Goal: Book appointment/travel/reservation

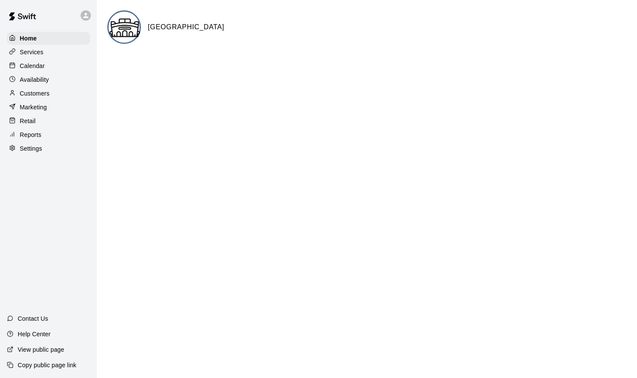
click at [20, 51] on p "Services" at bounding box center [32, 52] width 24 height 9
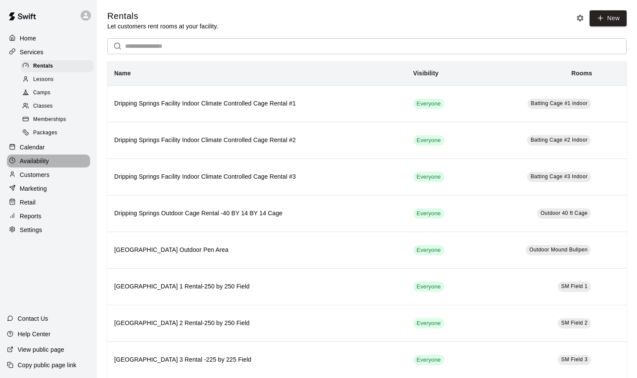
click at [39, 161] on p "Availability" at bounding box center [34, 161] width 29 height 9
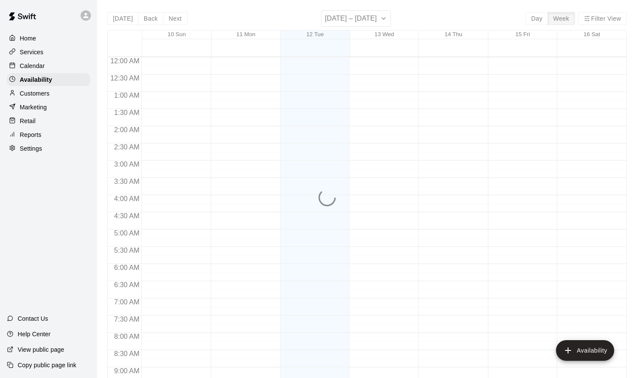
scroll to position [492, 0]
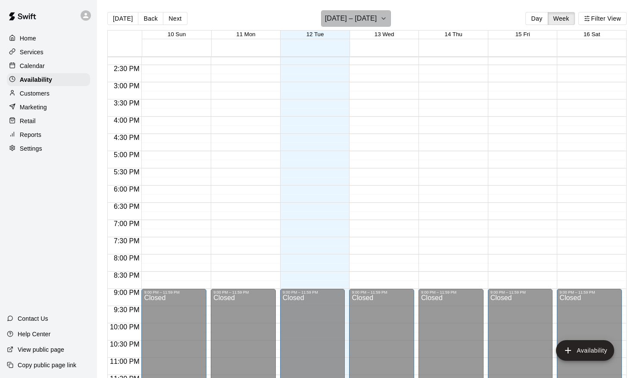
click at [383, 19] on icon "button" at bounding box center [383, 18] width 7 height 10
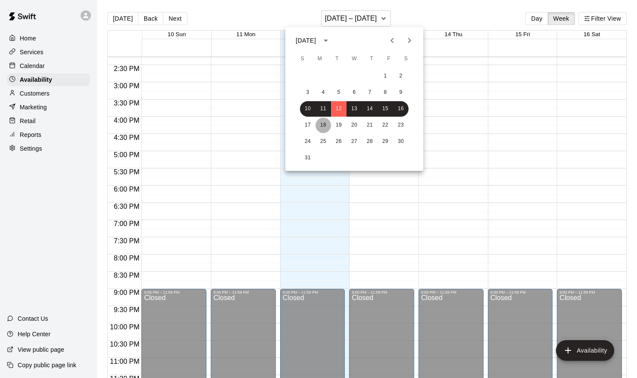
click at [324, 126] on button "18" at bounding box center [323, 126] width 16 height 16
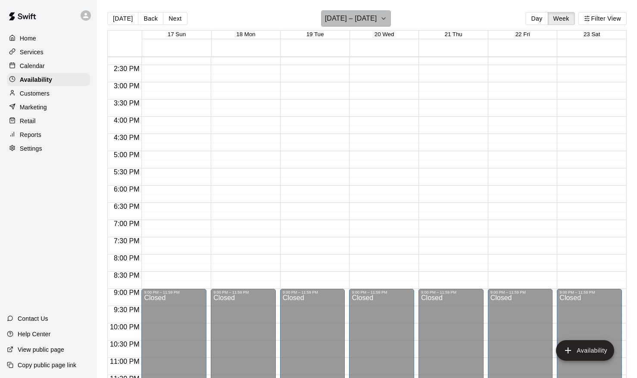
click at [386, 23] on button "[DATE] – [DATE]" at bounding box center [356, 18] width 70 height 16
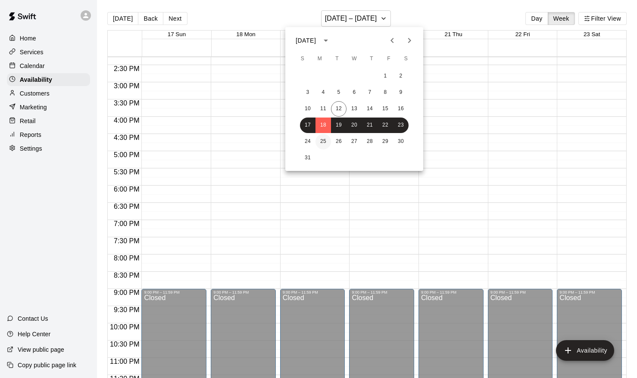
click at [324, 143] on button "25" at bounding box center [323, 142] width 16 height 16
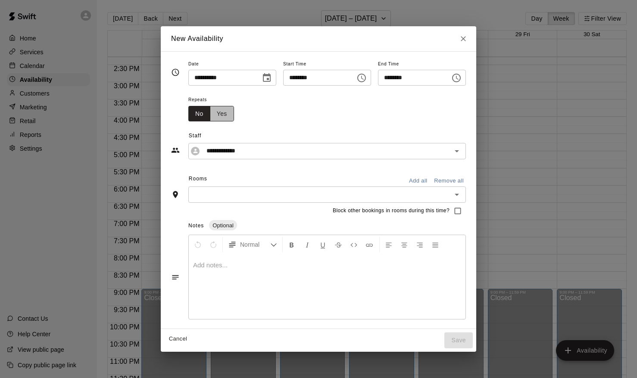
click at [223, 115] on button "Yes" at bounding box center [222, 114] width 24 height 16
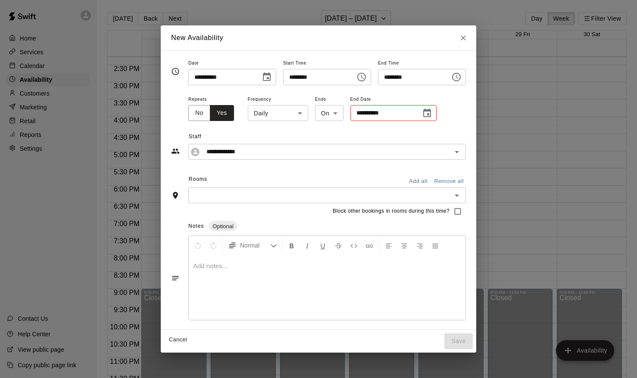
click at [120, 90] on div "**********" at bounding box center [318, 189] width 637 height 378
type input "**********"
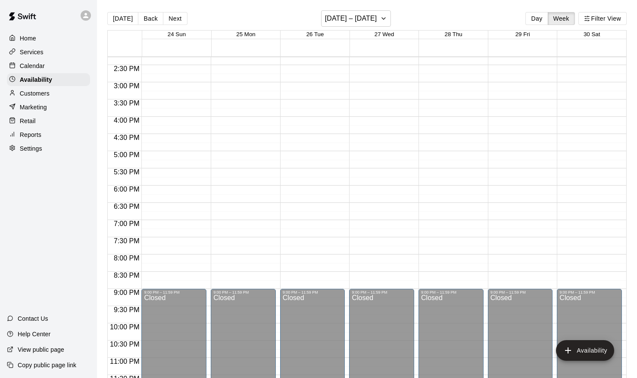
click at [53, 64] on div "Calendar" at bounding box center [48, 65] width 83 height 13
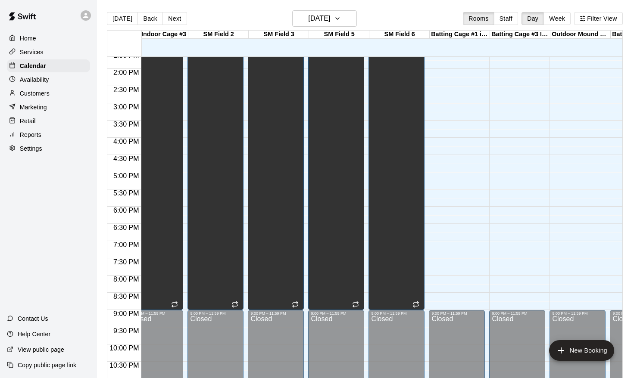
scroll to position [0, 424]
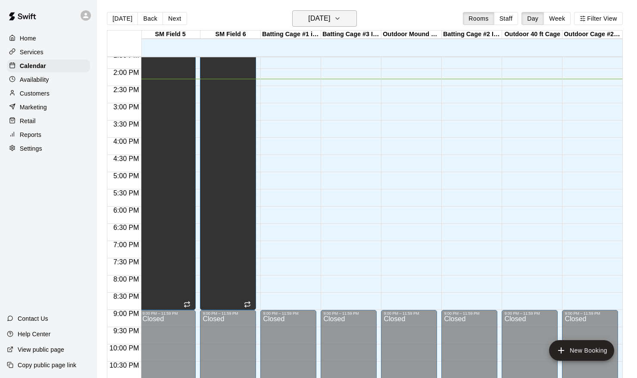
click at [330, 17] on h6 "[DATE]" at bounding box center [319, 18] width 22 height 12
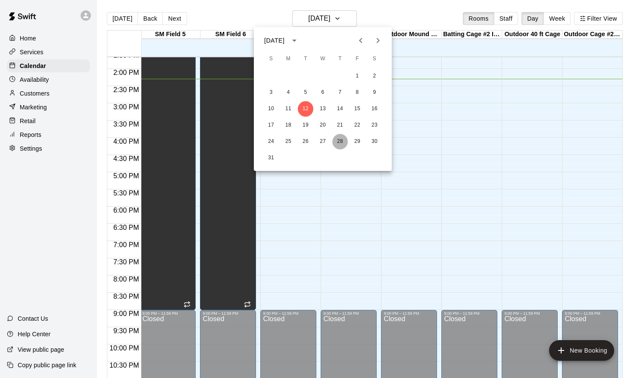
click at [342, 141] on button "28" at bounding box center [340, 142] width 16 height 16
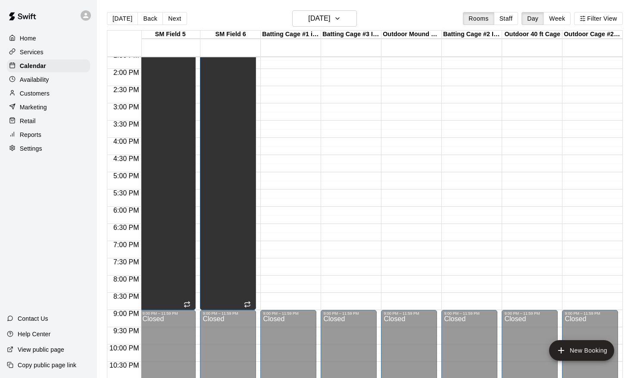
click at [285, 210] on div "12:00 AM – 9:00 AM Closed 9:00 PM – 11:59 PM Closed" at bounding box center [288, -1] width 56 height 827
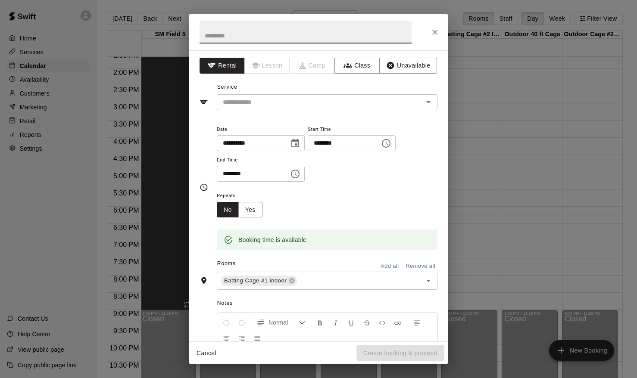
click at [257, 174] on input "********" at bounding box center [250, 174] width 66 height 16
click at [240, 181] on input "********" at bounding box center [250, 174] width 66 height 16
click at [237, 175] on input "********" at bounding box center [250, 174] width 66 height 16
type input "********"
click at [389, 179] on div "**********" at bounding box center [327, 153] width 221 height 58
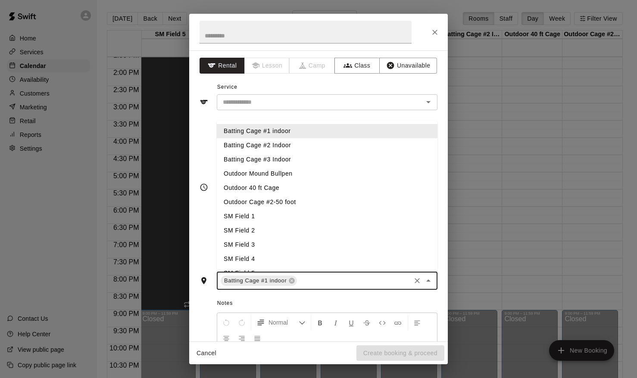
click at [304, 282] on input "text" at bounding box center [353, 281] width 111 height 11
click at [277, 146] on li "Batting Cage #2 Indoor" at bounding box center [327, 145] width 221 height 14
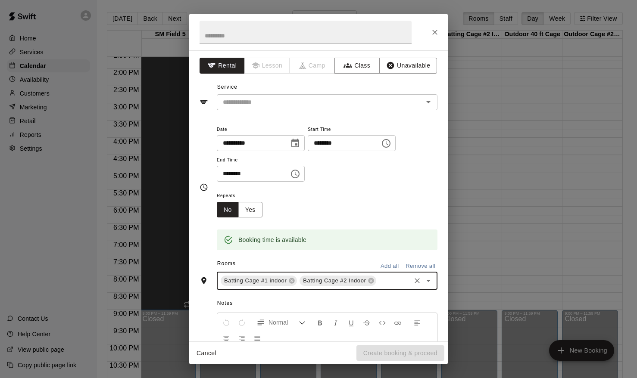
click at [399, 283] on input "text" at bounding box center [393, 281] width 32 height 11
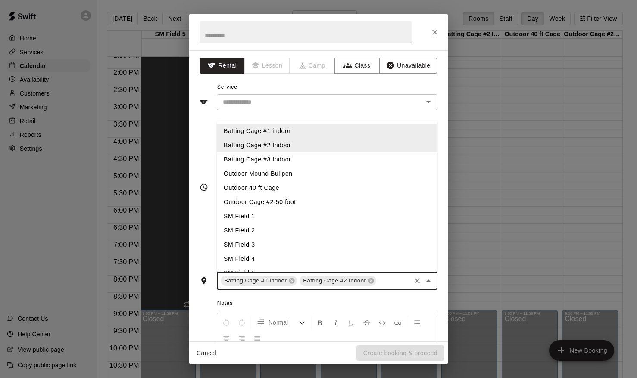
click at [275, 161] on li "Batting Cage #3 Indoor" at bounding box center [327, 160] width 221 height 14
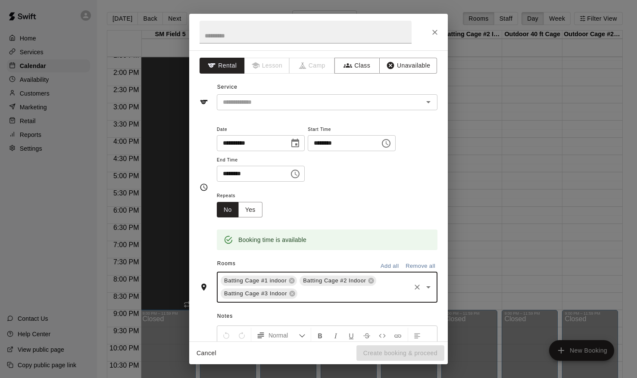
click at [354, 297] on input "text" at bounding box center [354, 294] width 111 height 11
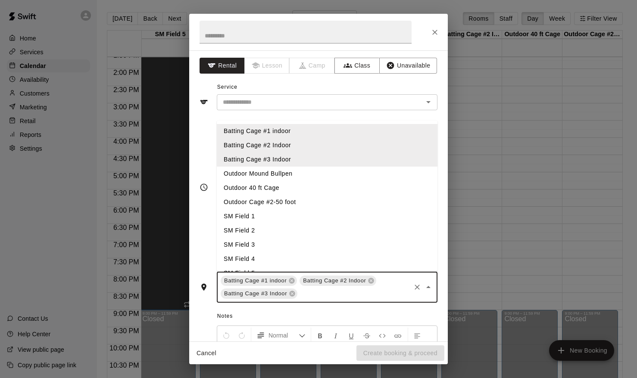
click at [274, 173] on li "Outdoor Mound Bullpen" at bounding box center [327, 174] width 221 height 14
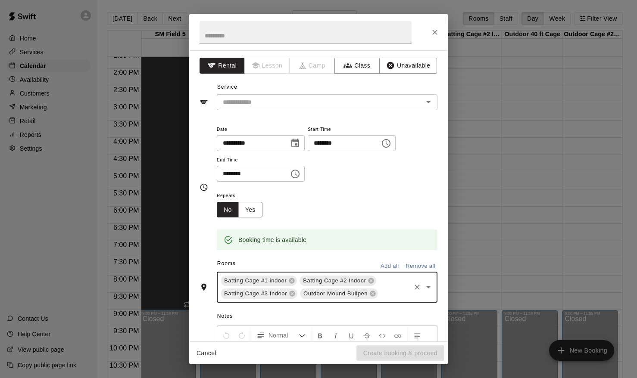
click at [231, 195] on span "Repeats" at bounding box center [243, 196] width 53 height 12
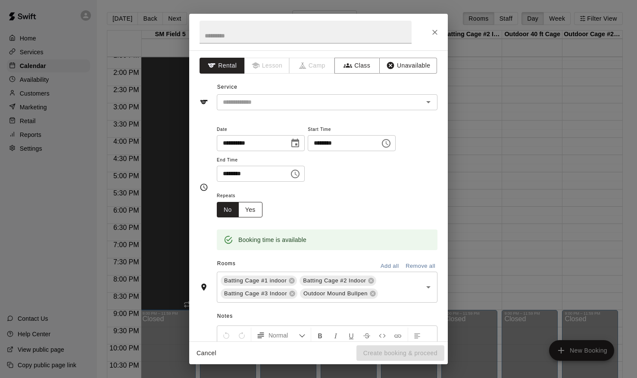
click at [249, 211] on button "Yes" at bounding box center [250, 210] width 24 height 16
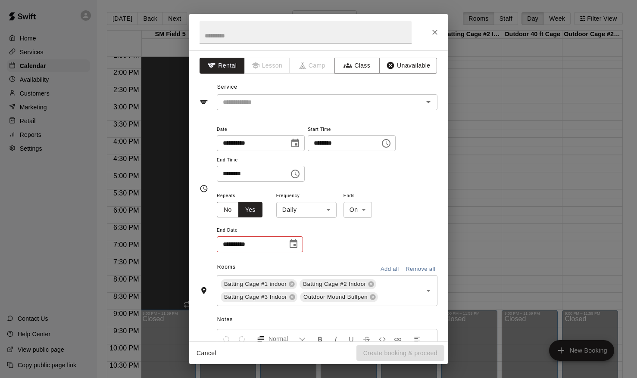
click at [268, 250] on input "**********" at bounding box center [249, 245] width 65 height 16
click at [294, 245] on icon "Choose date" at bounding box center [294, 244] width 8 height 9
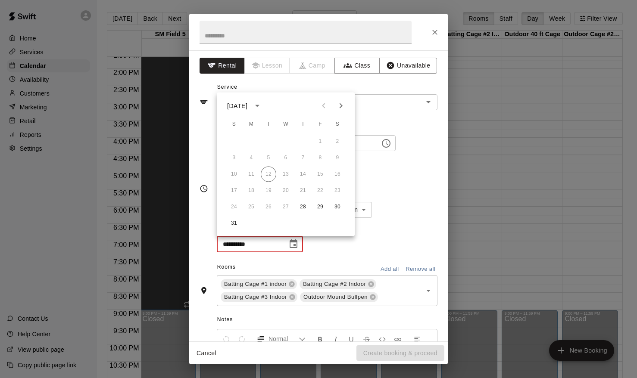
click at [342, 103] on icon "Next month" at bounding box center [341, 106] width 10 height 10
click at [304, 174] on button "13" at bounding box center [303, 175] width 16 height 16
type input "**********"
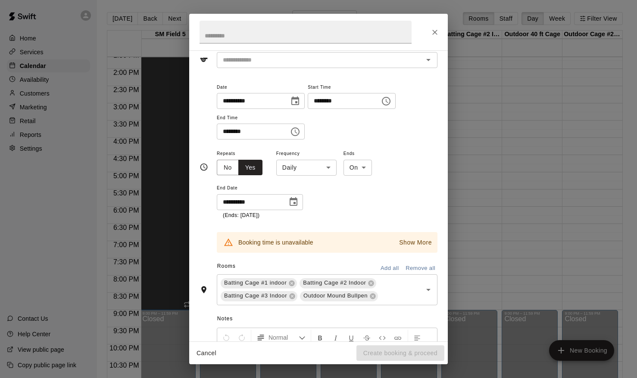
scroll to position [58, 0]
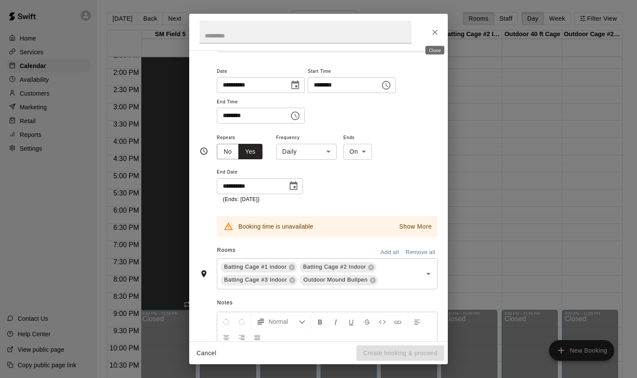
click at [437, 38] on button "Close" at bounding box center [435, 33] width 16 height 16
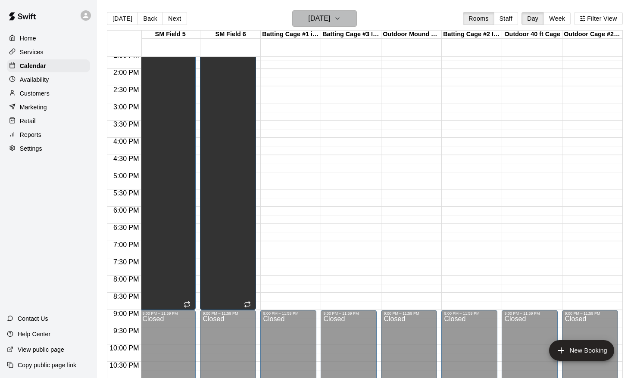
click at [330, 22] on h6 "[DATE]" at bounding box center [319, 18] width 22 height 12
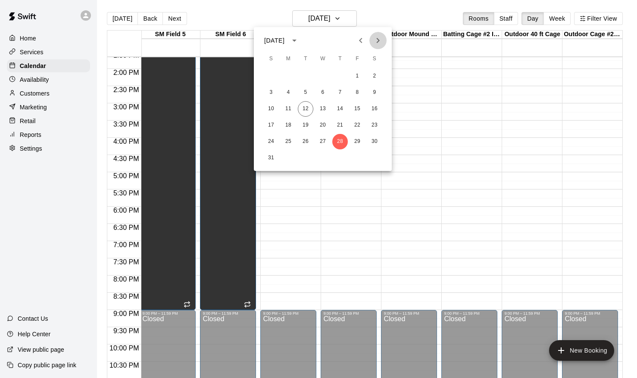
click at [377, 38] on icon "Next month" at bounding box center [378, 40] width 3 height 5
click at [288, 76] on button "1" at bounding box center [288, 77] width 16 height 16
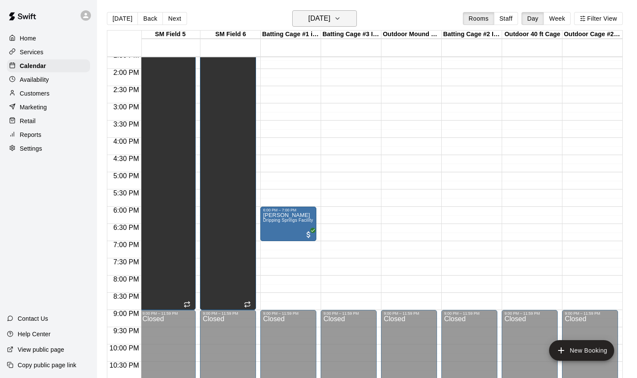
click at [341, 18] on icon "button" at bounding box center [337, 18] width 7 height 10
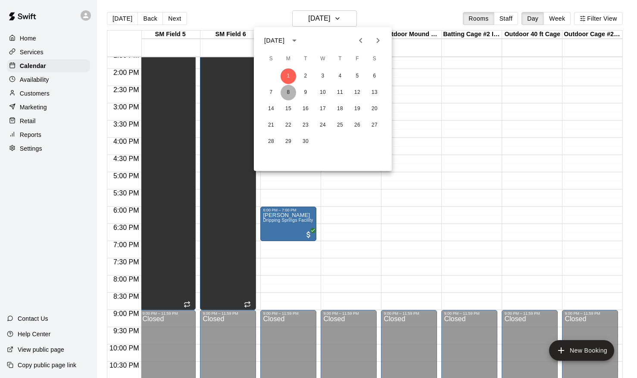
click at [293, 89] on button "8" at bounding box center [288, 93] width 16 height 16
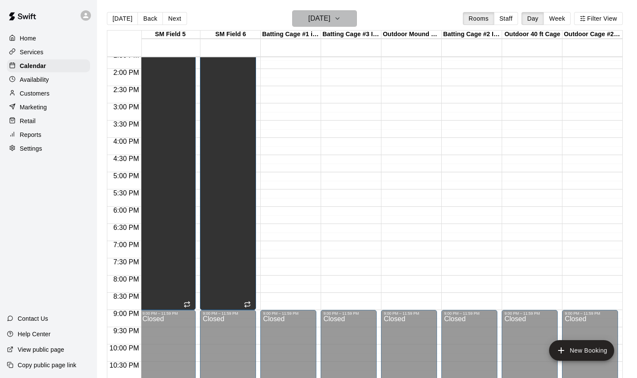
click at [314, 21] on h6 "[DATE]" at bounding box center [319, 18] width 22 height 12
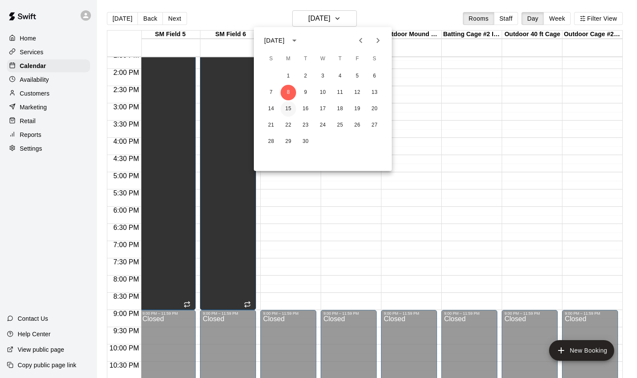
click at [290, 111] on button "15" at bounding box center [288, 109] width 16 height 16
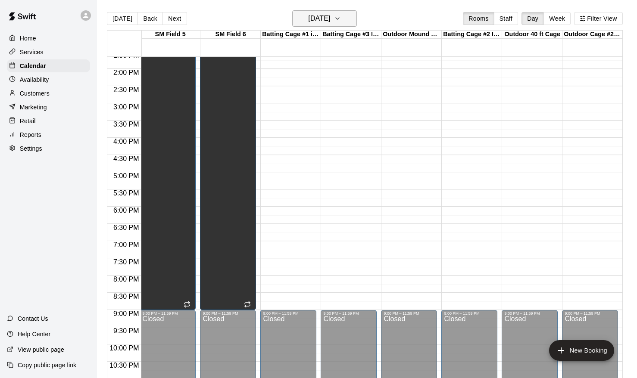
click at [313, 18] on h6 "[DATE]" at bounding box center [319, 18] width 22 height 12
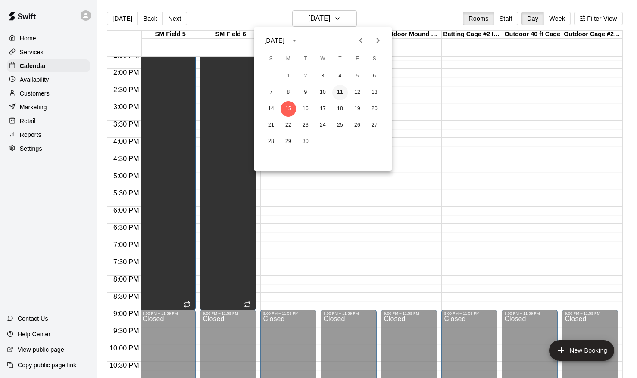
click at [344, 93] on button "11" at bounding box center [340, 93] width 16 height 16
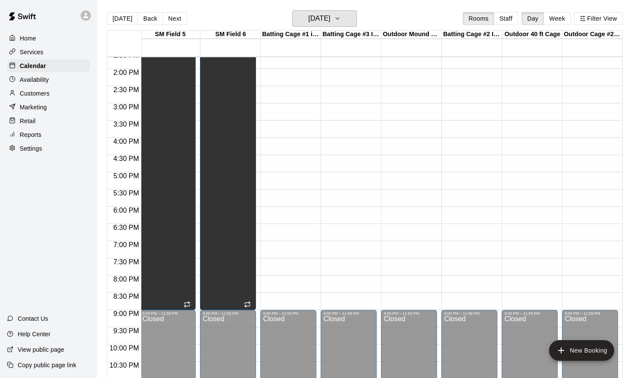
click at [330, 24] on h6 "[DATE]" at bounding box center [319, 18] width 22 height 12
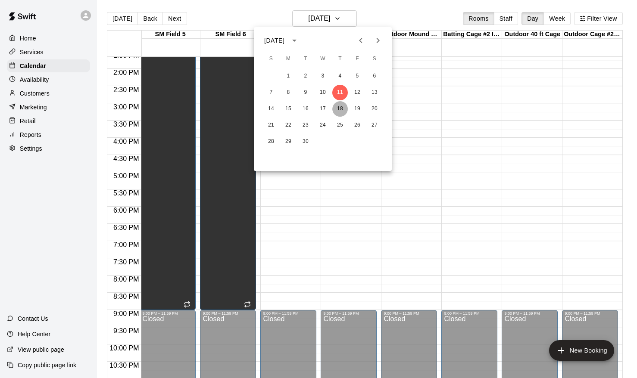
click at [340, 101] on button "18" at bounding box center [340, 109] width 16 height 16
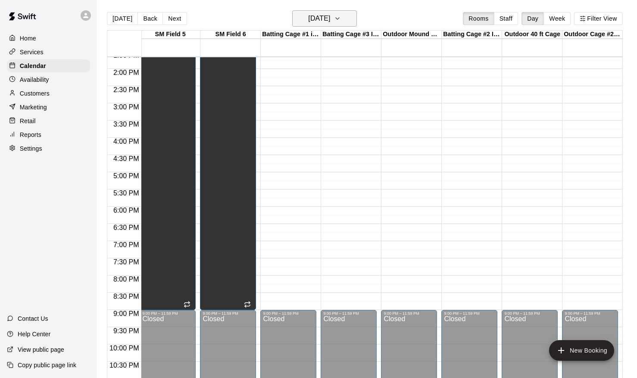
click at [345, 19] on button "[DATE]" at bounding box center [324, 18] width 65 height 16
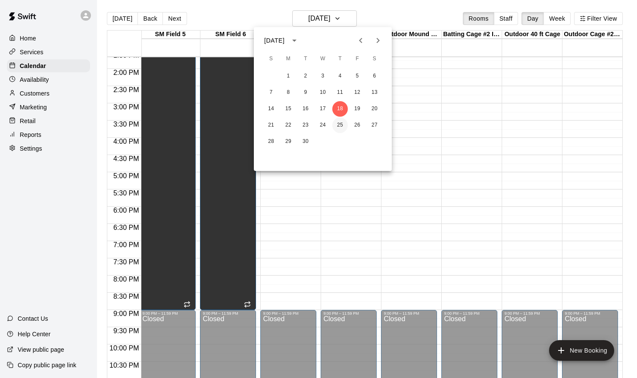
click at [343, 127] on button "25" at bounding box center [340, 126] width 16 height 16
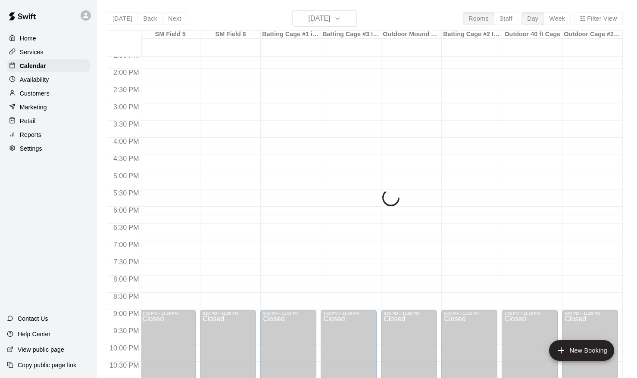
click at [351, 22] on div "[DATE] Back [DATE][DATE] Rooms Staff Day Week Filter View SM Field 4 25 Thu SM …" at bounding box center [365, 199] width 516 height 378
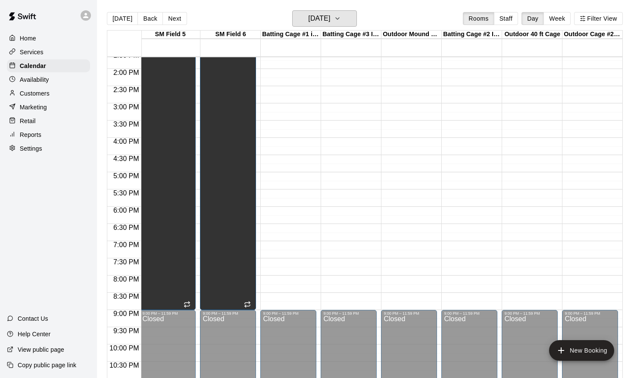
click at [341, 22] on icon "button" at bounding box center [337, 18] width 7 height 10
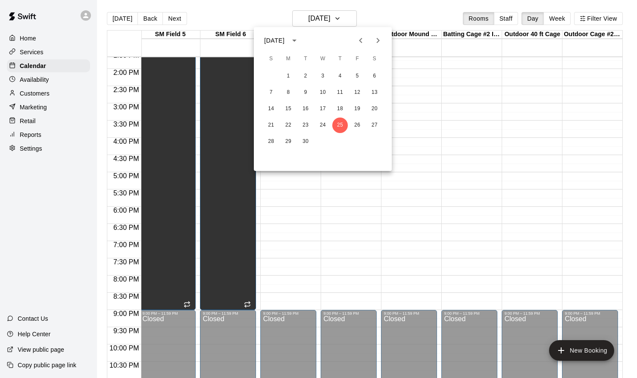
click at [377, 37] on icon "Next month" at bounding box center [378, 40] width 10 height 10
click at [343, 74] on button "2" at bounding box center [340, 77] width 16 height 16
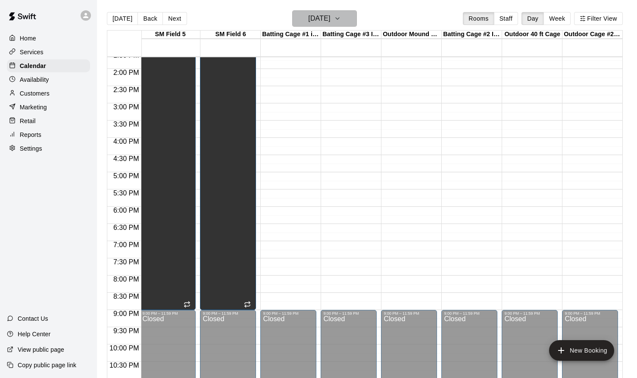
click at [330, 19] on h6 "[DATE]" at bounding box center [319, 18] width 22 height 12
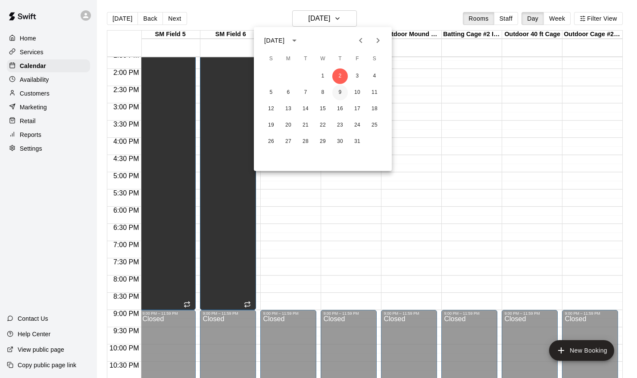
click at [340, 89] on button "9" at bounding box center [340, 93] width 16 height 16
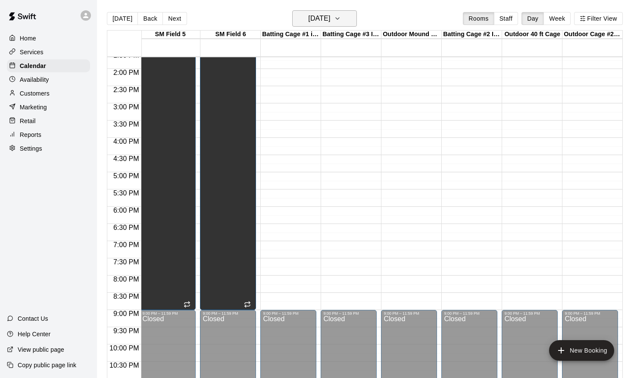
click at [341, 22] on icon "button" at bounding box center [337, 18] width 7 height 10
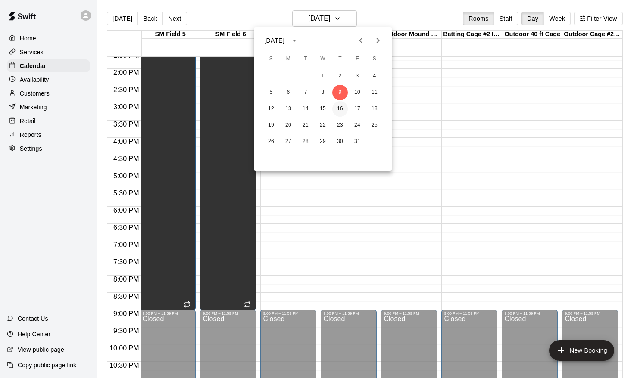
click at [341, 112] on button "16" at bounding box center [340, 109] width 16 height 16
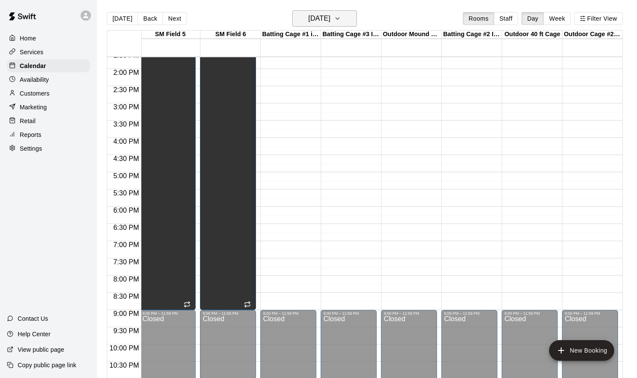
click at [343, 20] on button "[DATE]" at bounding box center [324, 18] width 65 height 16
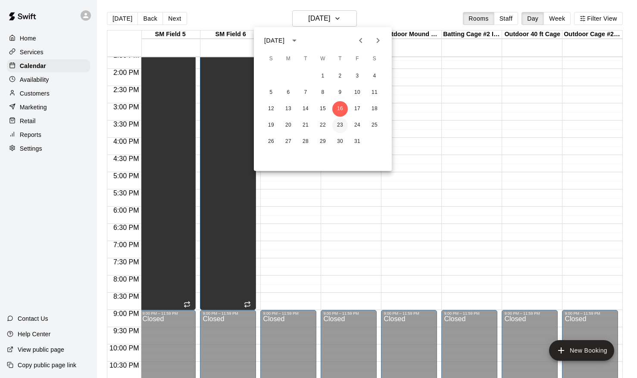
click at [336, 121] on button "23" at bounding box center [340, 126] width 16 height 16
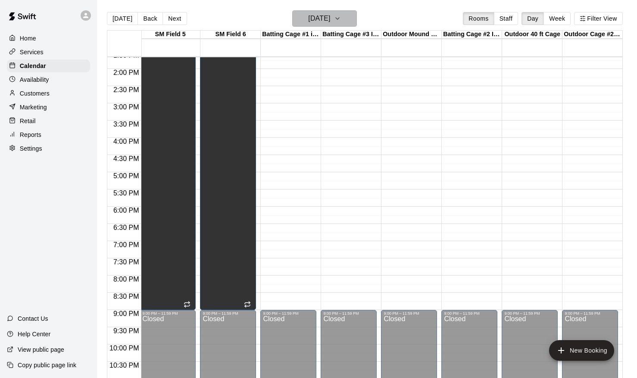
click at [330, 13] on h6 "[DATE]" at bounding box center [319, 18] width 22 height 12
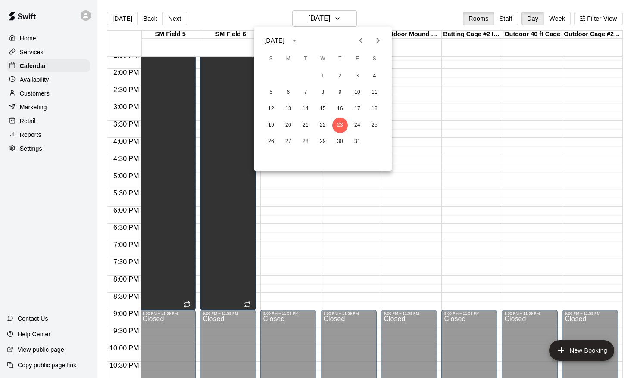
click at [347, 145] on div "26 27 28 29 30 31" at bounding box center [323, 142] width 138 height 16
click at [344, 144] on button "30" at bounding box center [340, 142] width 16 height 16
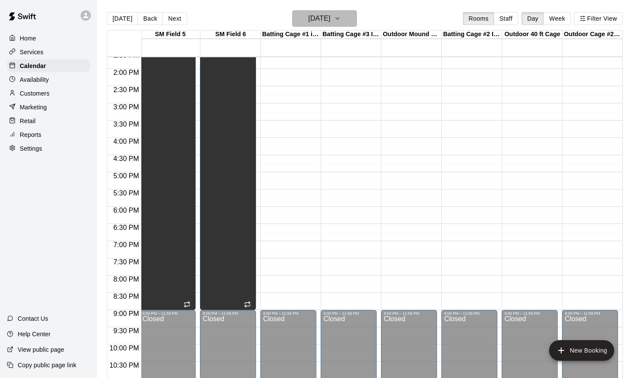
click at [313, 14] on h6 "[DATE]" at bounding box center [319, 18] width 22 height 12
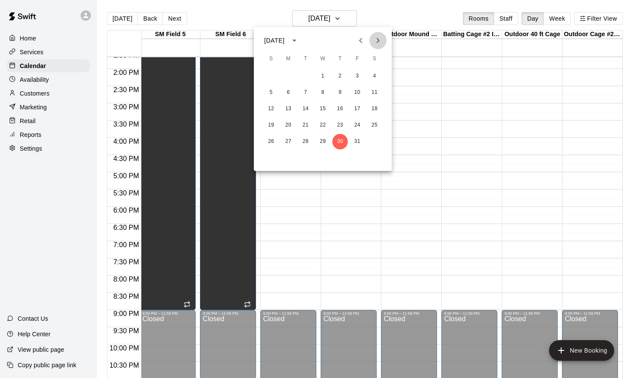
click at [380, 43] on icon "Next month" at bounding box center [378, 40] width 10 height 10
click at [339, 94] on button "6" at bounding box center [340, 93] width 16 height 16
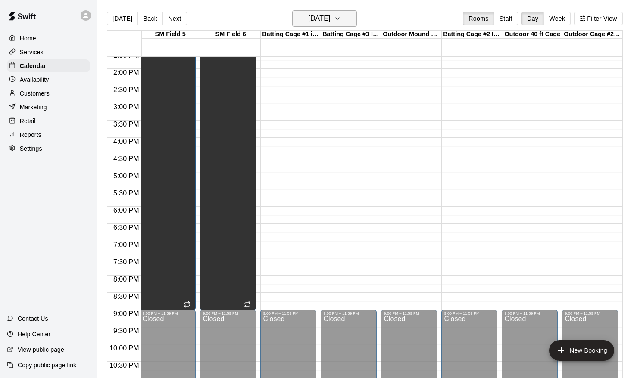
click at [345, 16] on button "[DATE]" at bounding box center [324, 18] width 65 height 16
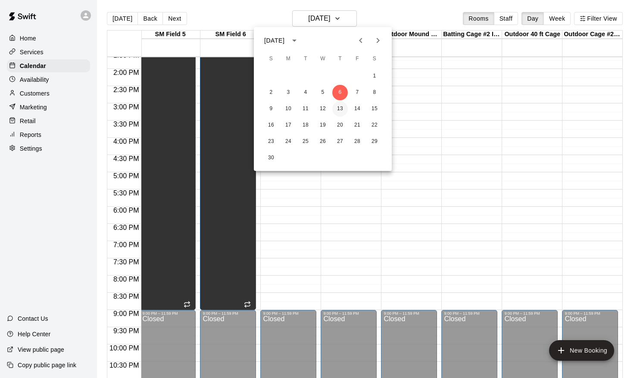
click at [339, 109] on button "13" at bounding box center [340, 109] width 16 height 16
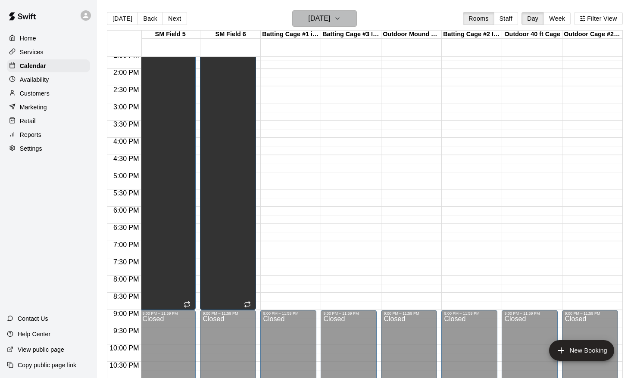
click at [329, 22] on h6 "[DATE]" at bounding box center [319, 18] width 22 height 12
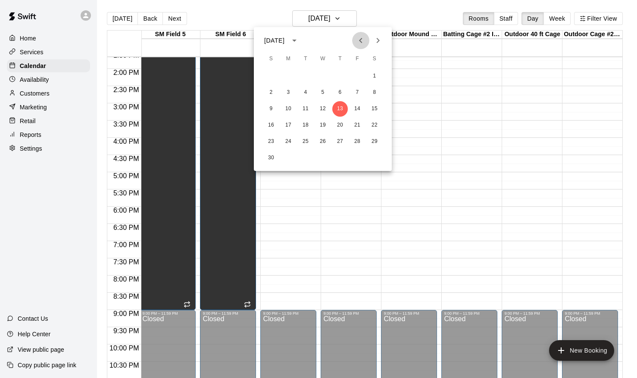
click at [360, 37] on icon "Previous month" at bounding box center [360, 40] width 10 height 10
click at [375, 39] on icon "Next month" at bounding box center [378, 40] width 10 height 10
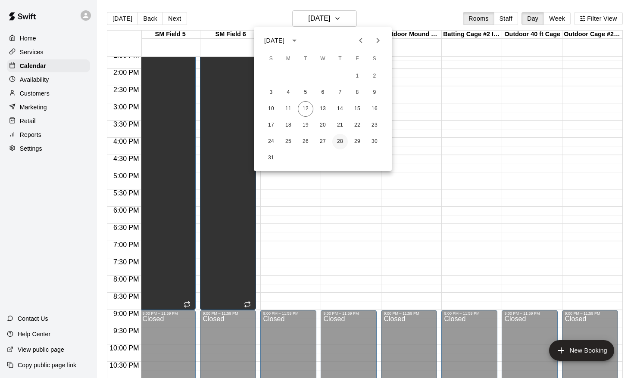
click at [338, 141] on button "28" at bounding box center [340, 142] width 16 height 16
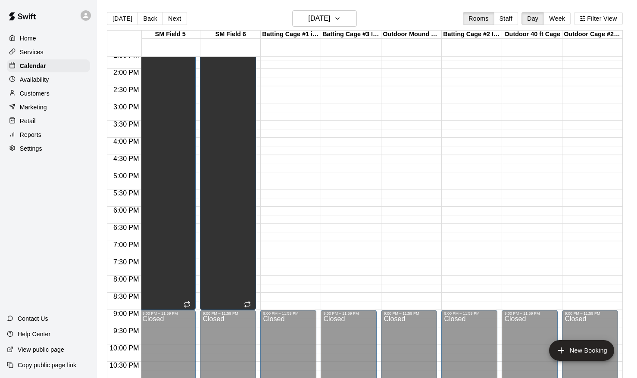
click at [277, 210] on div "12:00 AM – 9:00 AM Closed 9:00 PM – 11:59 PM Closed" at bounding box center [288, -1] width 56 height 827
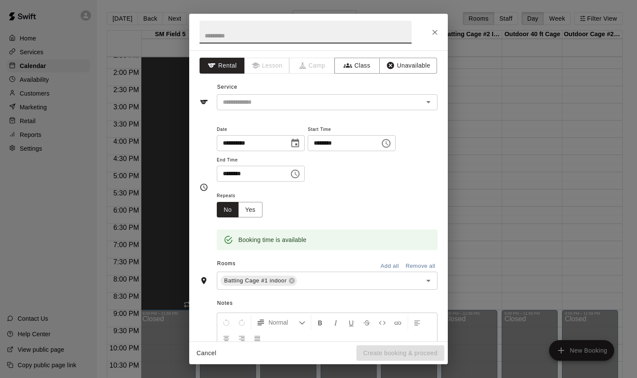
click at [275, 171] on input "********" at bounding box center [250, 174] width 66 height 16
type input "********"
click at [303, 141] on button "Choose date, selected date is Aug 28, 2025" at bounding box center [294, 143] width 17 height 17
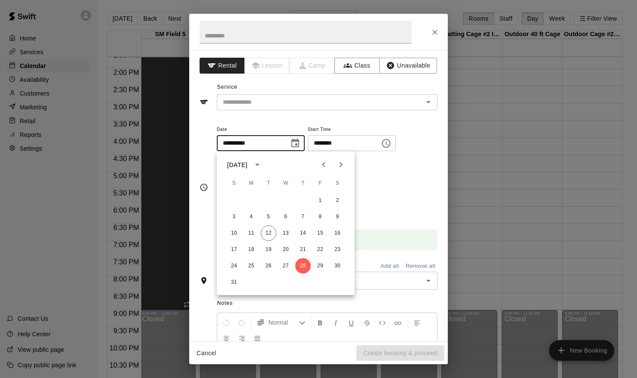
click at [303, 141] on button "Choose date, selected date is Aug 28, 2025" at bounding box center [294, 143] width 17 height 17
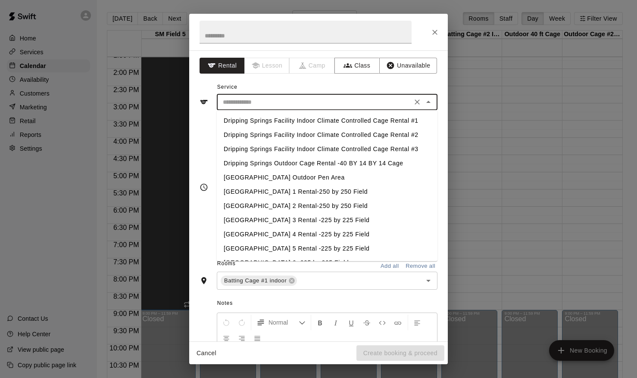
click at [280, 106] on input "text" at bounding box center [314, 102] width 190 height 11
click at [277, 127] on li "Dripping Springs Facility Indoor Climate Controlled Cage Rental #1" at bounding box center [327, 121] width 221 height 14
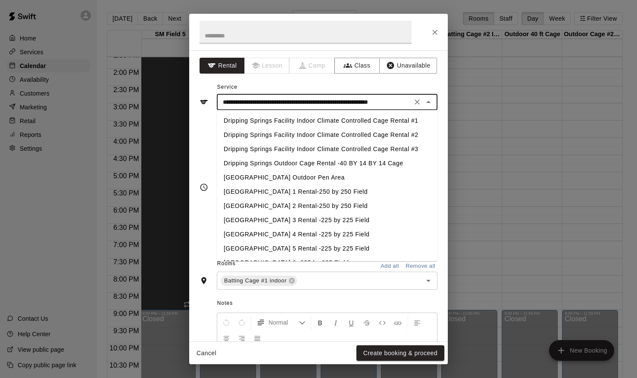
click at [283, 104] on input "**********" at bounding box center [314, 102] width 190 height 11
click at [281, 136] on li "Dripping Springs Facility Indoor Climate Controlled Cage Rental #2" at bounding box center [327, 135] width 221 height 14
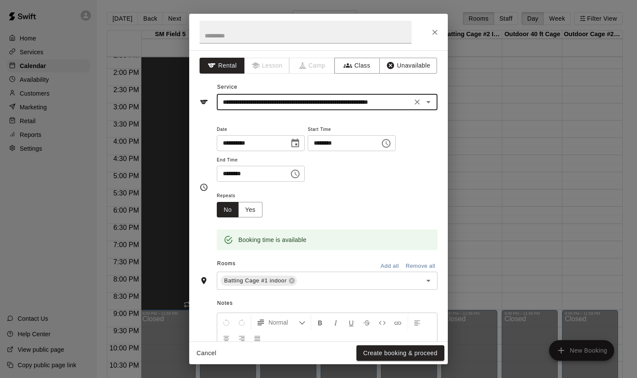
click at [281, 96] on div "**********" at bounding box center [327, 102] width 221 height 16
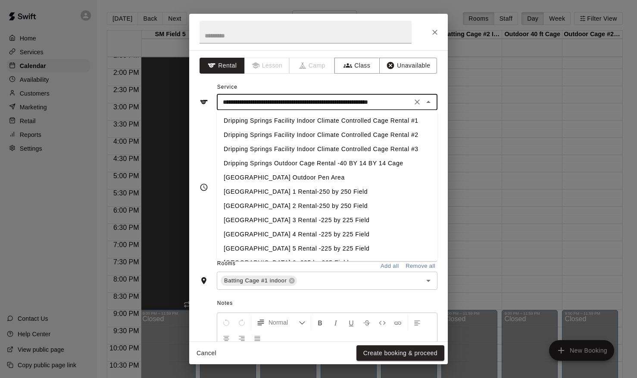
click at [279, 146] on li "Dripping Springs Facility Indoor Climate Controlled Cage Rental #3" at bounding box center [327, 149] width 221 height 14
type input "**********"
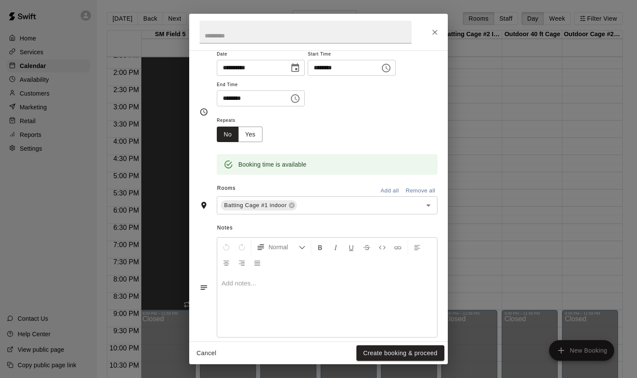
scroll to position [87, 0]
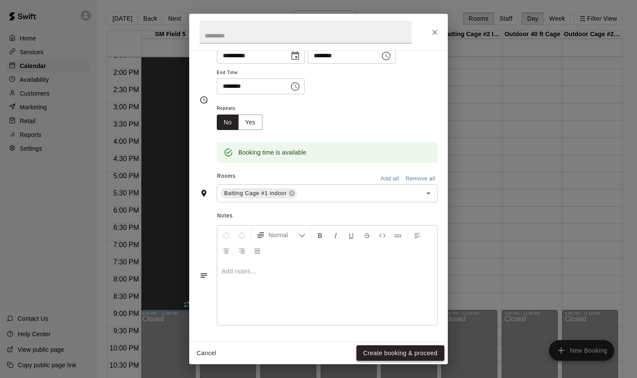
click at [368, 352] on button "Create booking & proceed" at bounding box center [400, 354] width 88 height 16
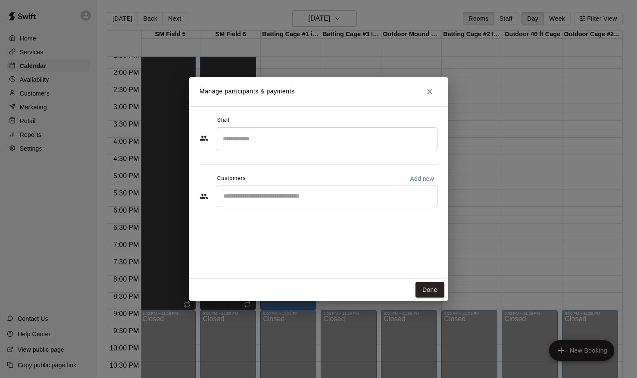
click at [429, 89] on icon "Close" at bounding box center [429, 91] width 9 height 9
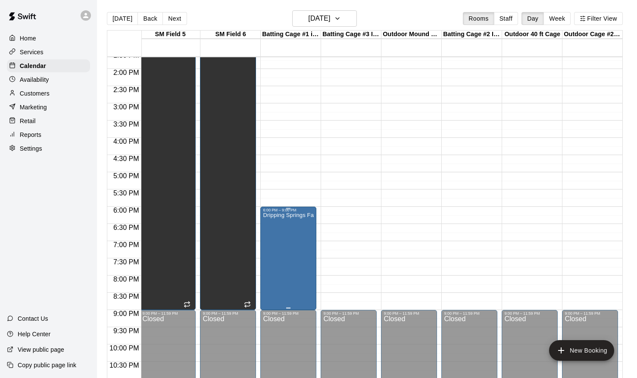
click at [268, 224] on icon "edit" at bounding box center [272, 222] width 8 height 8
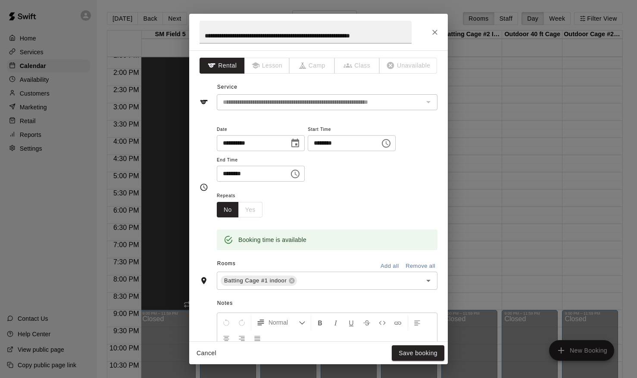
click at [248, 215] on div "No Yes" at bounding box center [240, 210] width 46 height 16
click at [247, 208] on div "No Yes" at bounding box center [240, 210] width 46 height 16
click at [209, 352] on button "Cancel" at bounding box center [207, 354] width 28 height 16
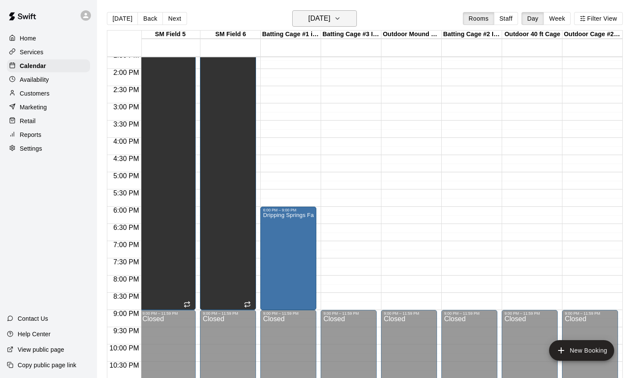
click at [330, 19] on h6 "[DATE]" at bounding box center [319, 18] width 22 height 12
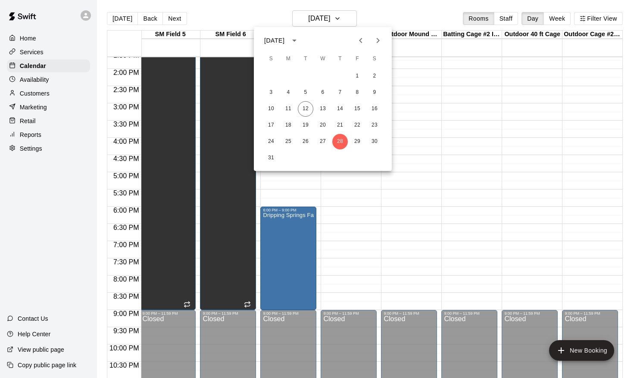
click at [370, 37] on button "Next month" at bounding box center [377, 40] width 17 height 17
click at [344, 79] on button "4" at bounding box center [340, 77] width 16 height 16
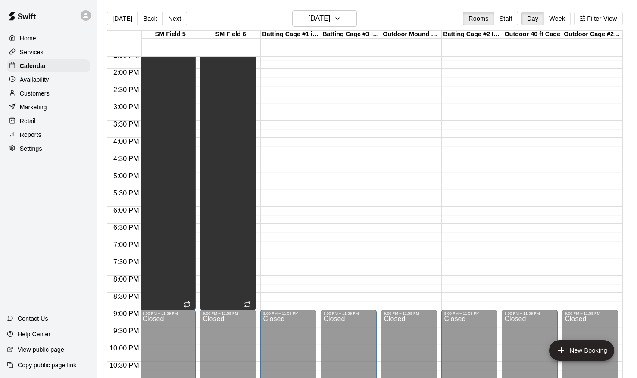
click at [276, 212] on div "12:00 AM – 9:00 AM Closed 9:00 PM – 11:59 PM Closed" at bounding box center [288, -1] width 56 height 827
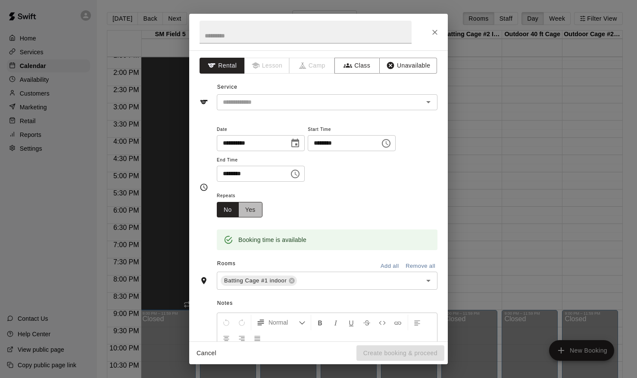
click at [246, 211] on button "Yes" at bounding box center [250, 210] width 24 height 16
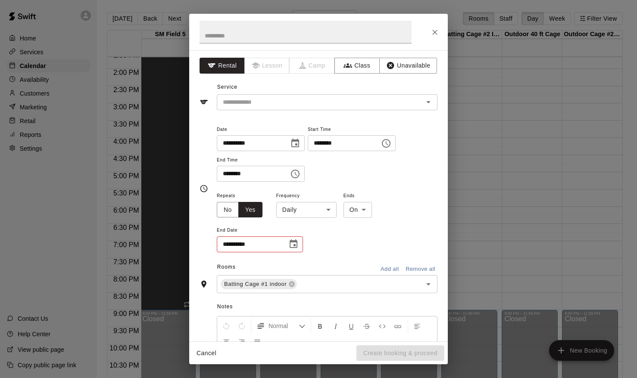
click at [245, 241] on input "**********" at bounding box center [249, 245] width 65 height 16
click at [254, 239] on input "**********" at bounding box center [249, 245] width 65 height 16
click at [255, 245] on input "**********" at bounding box center [249, 245] width 65 height 16
click at [295, 245] on icon "Choose date" at bounding box center [294, 244] width 8 height 9
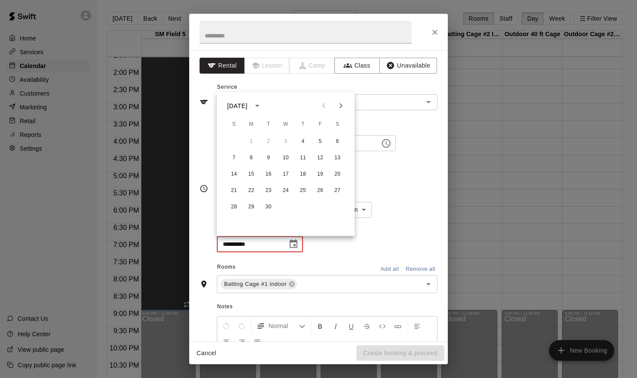
click at [340, 103] on icon "Next month" at bounding box center [341, 106] width 10 height 10
click at [305, 157] on button "6" at bounding box center [303, 158] width 16 height 16
type input "**********"
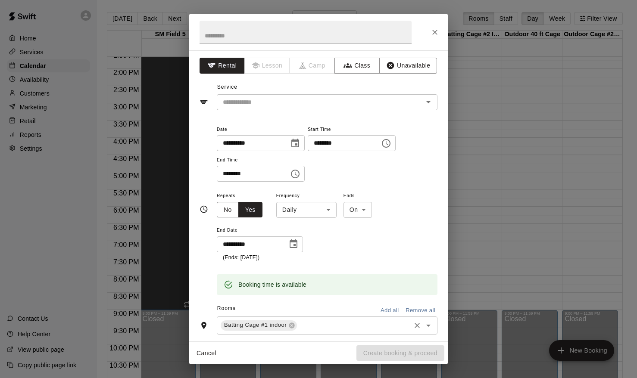
click at [318, 330] on input "text" at bounding box center [353, 325] width 111 height 11
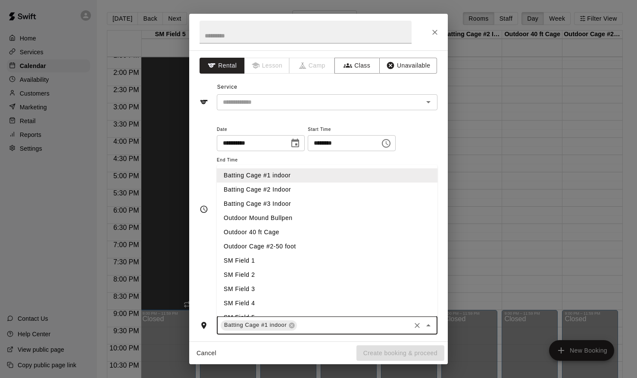
click at [283, 187] on li "Batting Cage #2 Indoor" at bounding box center [327, 190] width 221 height 14
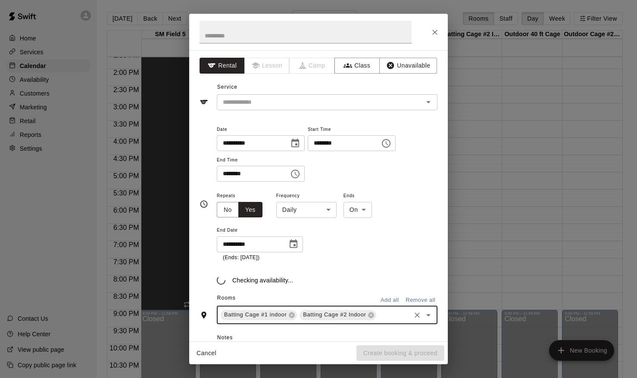
click at [400, 311] on input "text" at bounding box center [393, 315] width 32 height 11
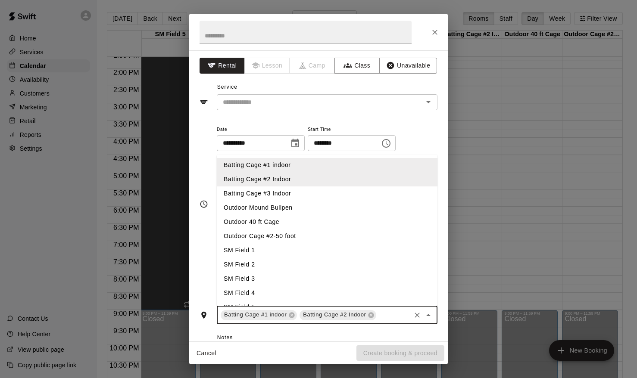
click at [281, 190] on li "Batting Cage #3 Indoor" at bounding box center [327, 194] width 221 height 14
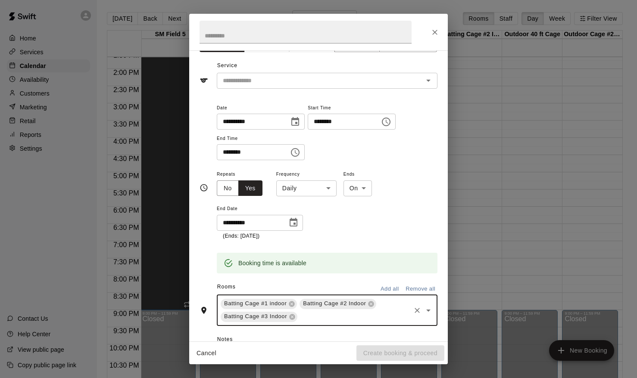
scroll to position [24, 0]
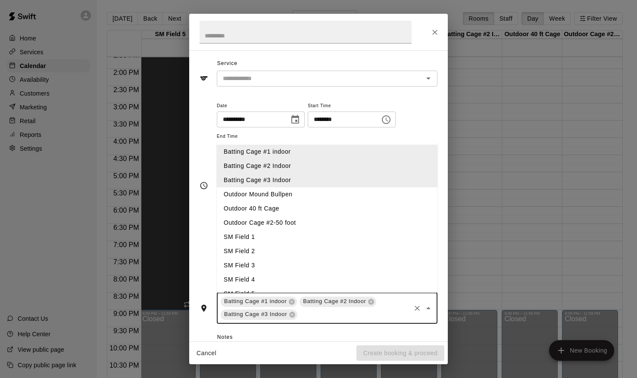
click at [307, 313] on input "text" at bounding box center [354, 314] width 111 height 11
click at [277, 198] on li "Outdoor Mound Bullpen" at bounding box center [327, 194] width 221 height 14
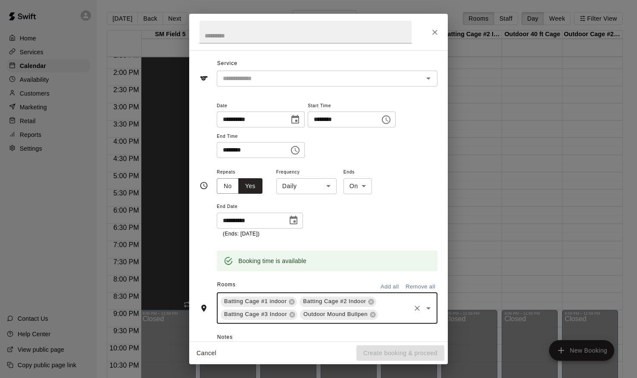
click at [237, 151] on input "********" at bounding box center [250, 150] width 66 height 16
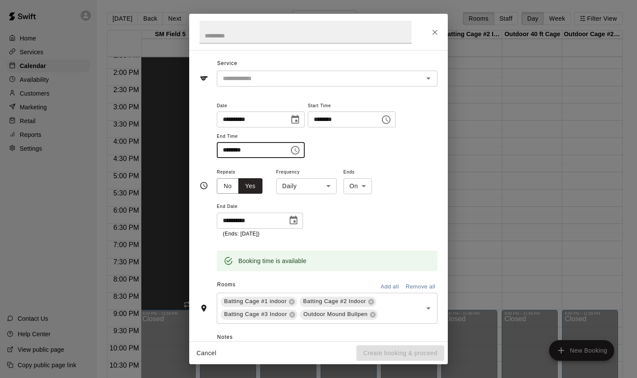
click at [266, 153] on input "********" at bounding box center [250, 150] width 66 height 16
type input "********"
click at [388, 215] on div "**********" at bounding box center [327, 203] width 221 height 72
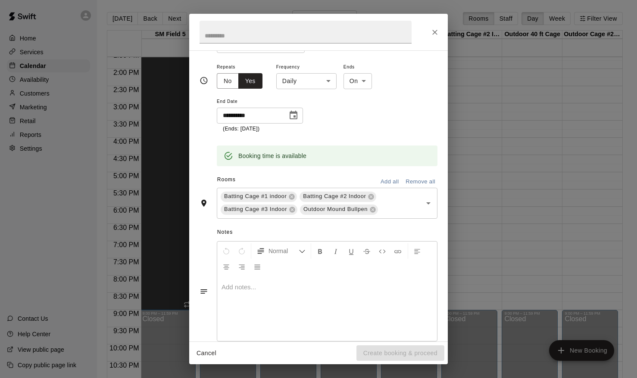
scroll to position [0, 0]
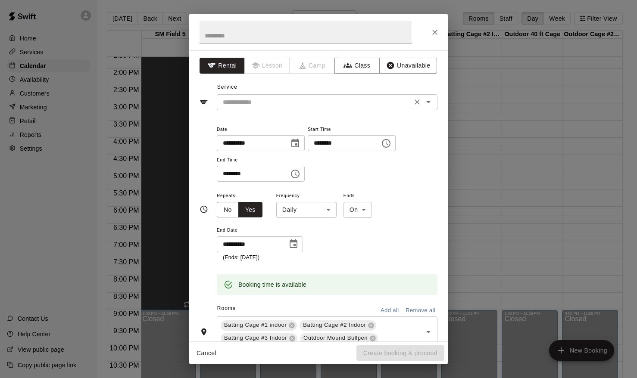
click at [306, 100] on input "text" at bounding box center [314, 102] width 190 height 11
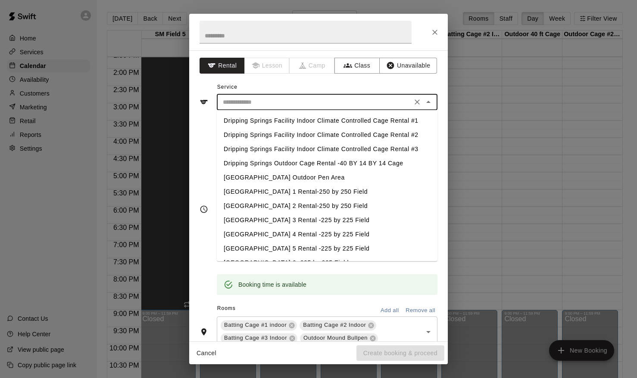
click at [301, 125] on li "Dripping Springs Facility Indoor Climate Controlled Cage Rental #1" at bounding box center [327, 121] width 221 height 14
type input "**********"
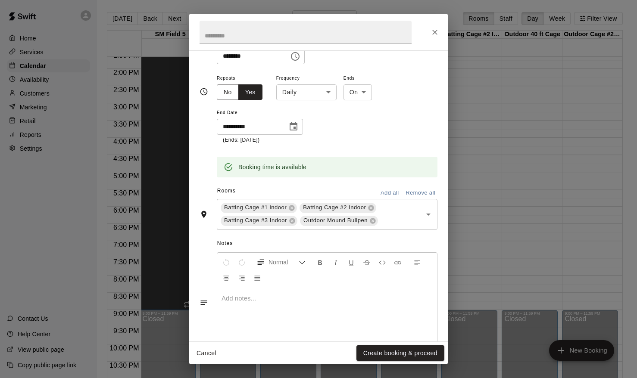
scroll to position [126, 0]
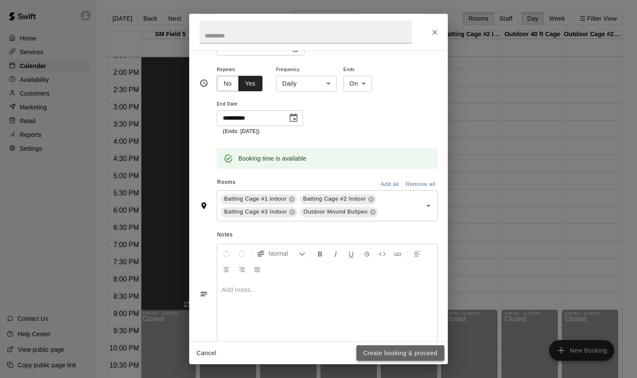
click at [380, 353] on button "Create booking & proceed" at bounding box center [400, 354] width 88 height 16
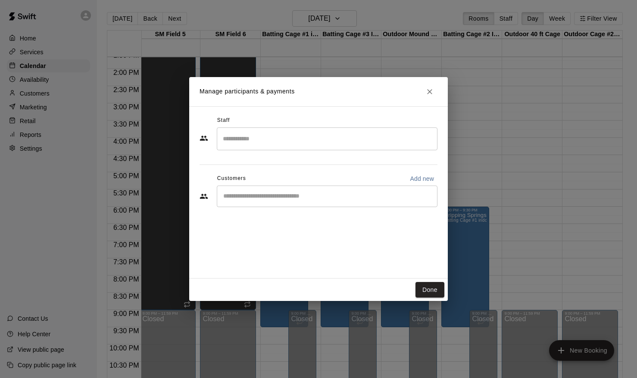
click at [252, 153] on div "Staff ​ Customers Add new ​" at bounding box center [318, 165] width 238 height 102
click at [252, 148] on div "​" at bounding box center [327, 139] width 221 height 23
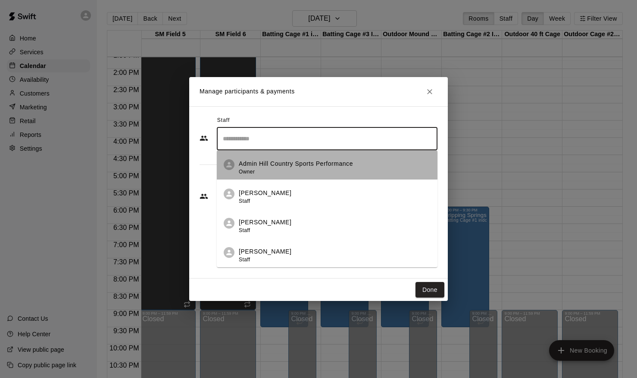
click at [253, 171] on span "Owner" at bounding box center [247, 172] width 16 height 6
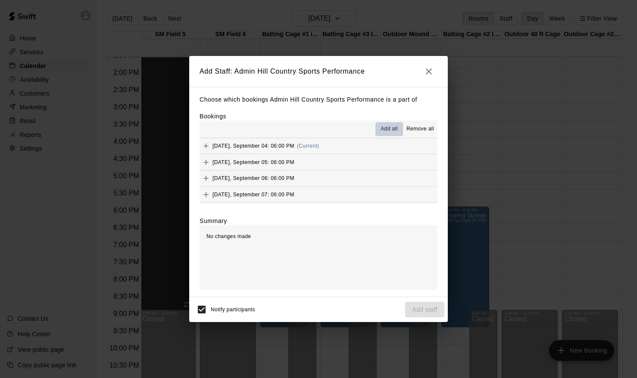
click at [390, 131] on span "Add all" at bounding box center [388, 129] width 17 height 9
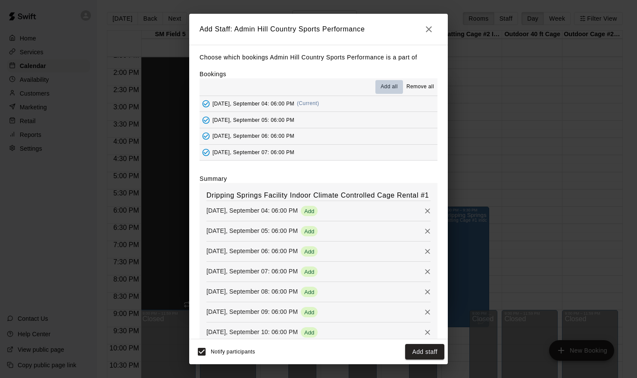
click at [391, 90] on span "Add all" at bounding box center [388, 87] width 17 height 9
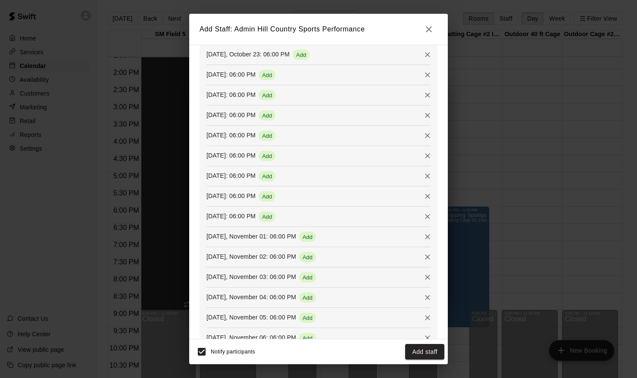
scroll to position [1172, 0]
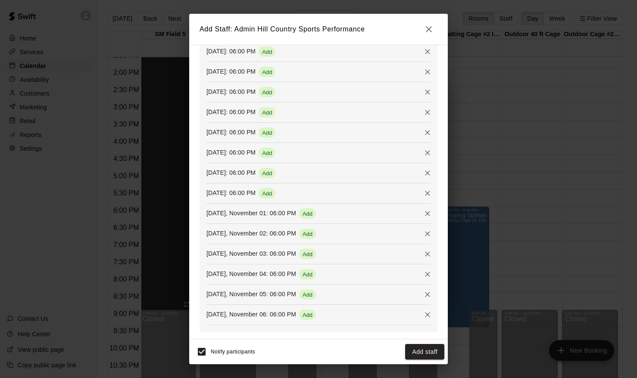
click at [429, 28] on icon "button" at bounding box center [429, 29] width 6 height 6
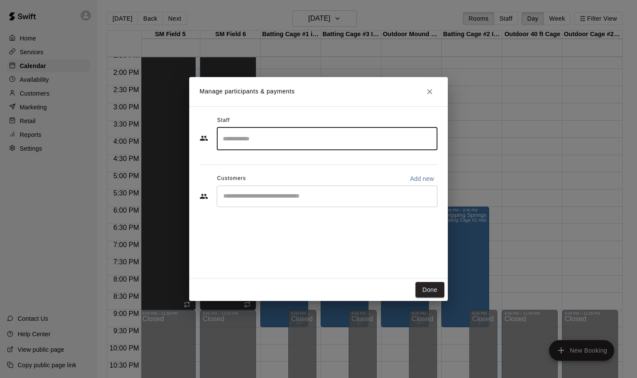
click at [344, 198] on input "Start typing to search customers..." at bounding box center [327, 196] width 213 height 9
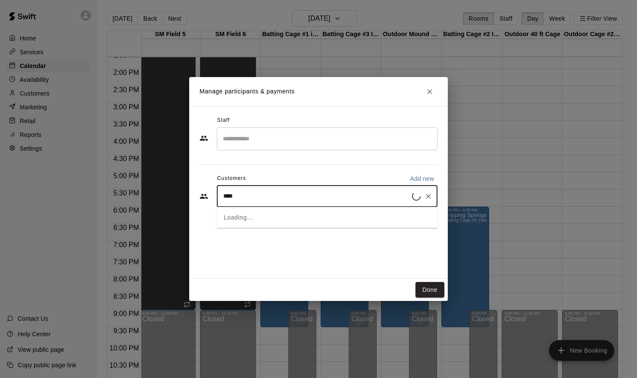
type input "*****"
click at [268, 229] on div "Canes New Braunfels [EMAIL_ADDRESS][DOMAIN_NAME]" at bounding box center [287, 221] width 93 height 19
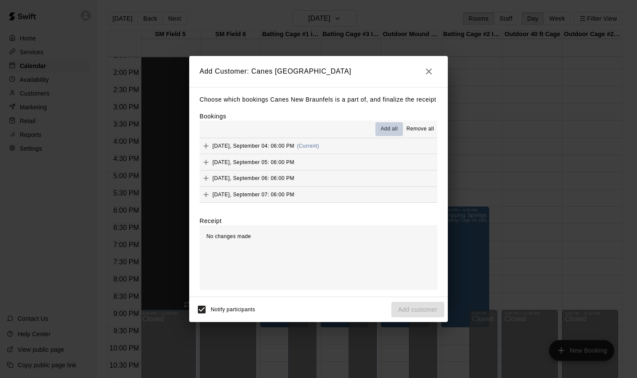
click at [387, 130] on span "Add all" at bounding box center [388, 129] width 17 height 9
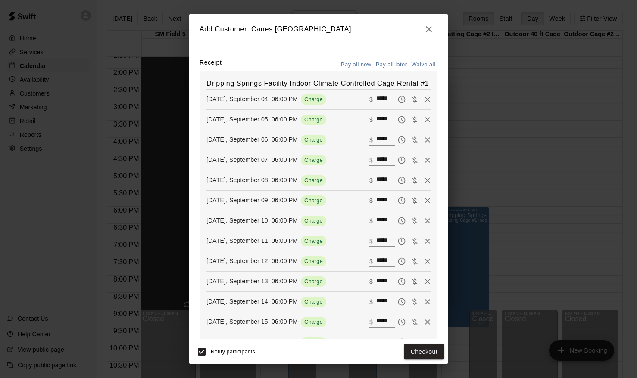
scroll to position [115, 0]
click at [421, 65] on button "Waive all" at bounding box center [423, 65] width 28 height 13
type input "*"
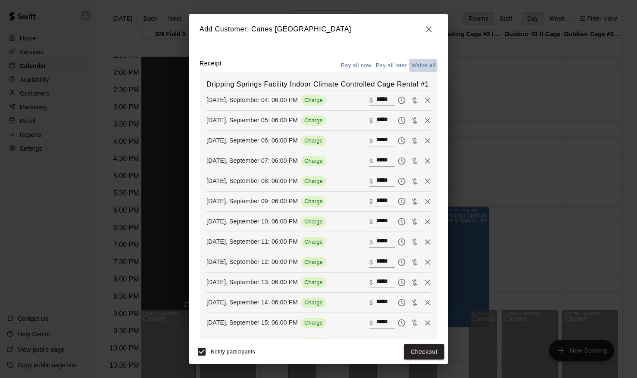
type input "*"
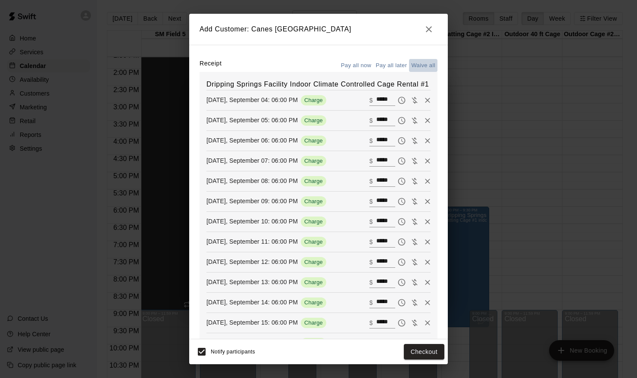
type input "*"
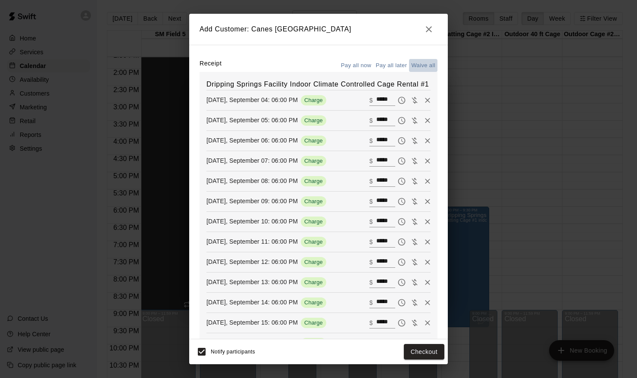
type input "*"
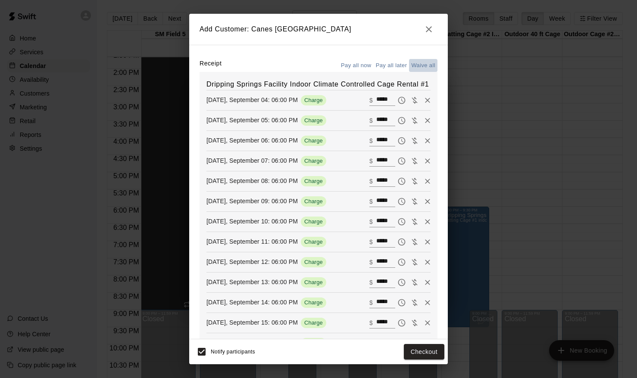
type input "*"
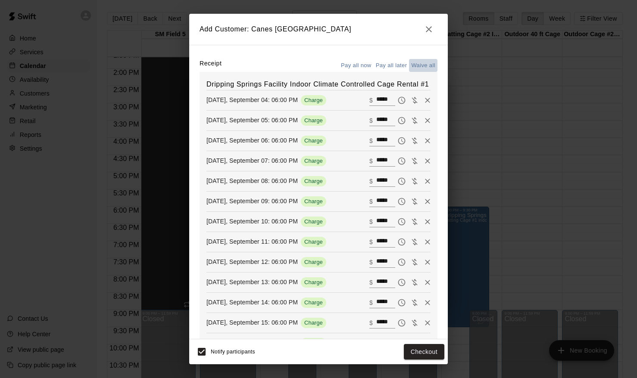
type input "*"
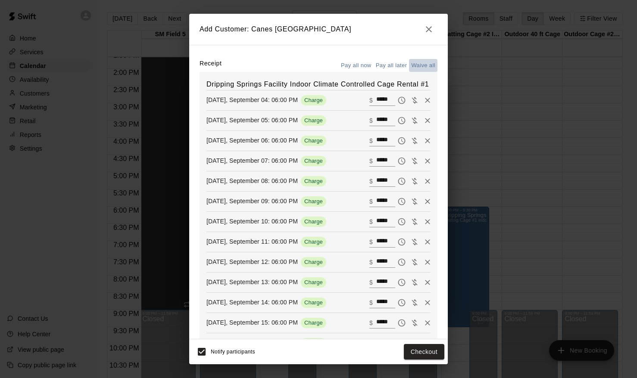
type input "*"
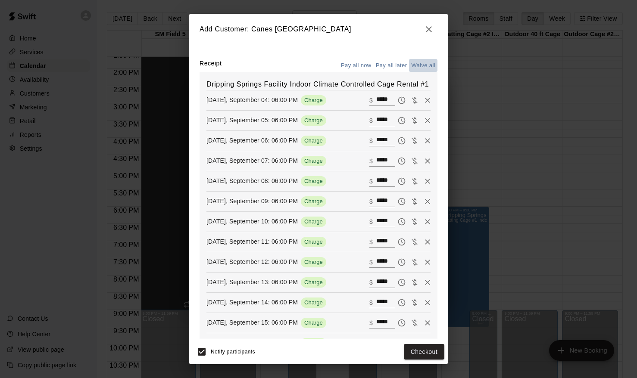
type input "*"
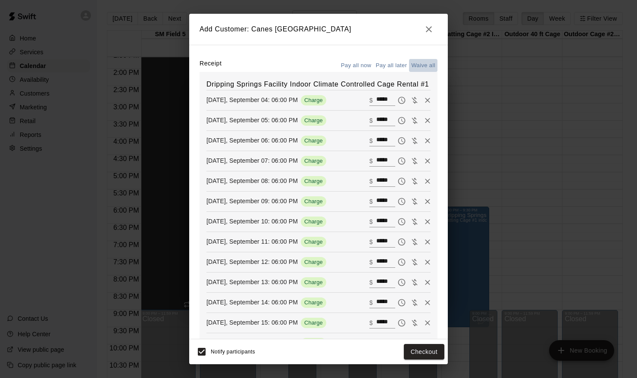
type input "*"
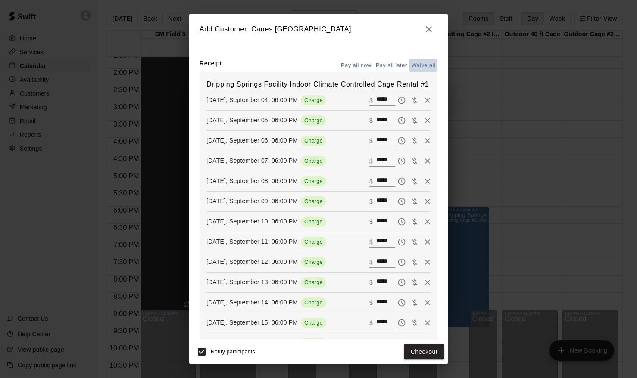
type input "*"
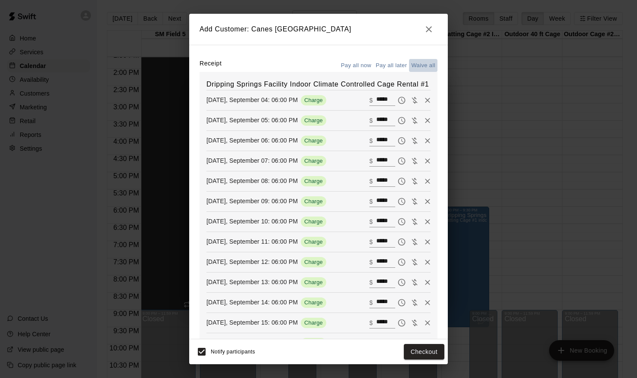
type input "*"
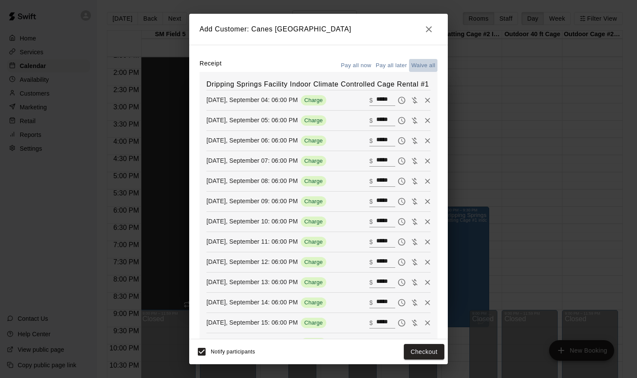
type input "*"
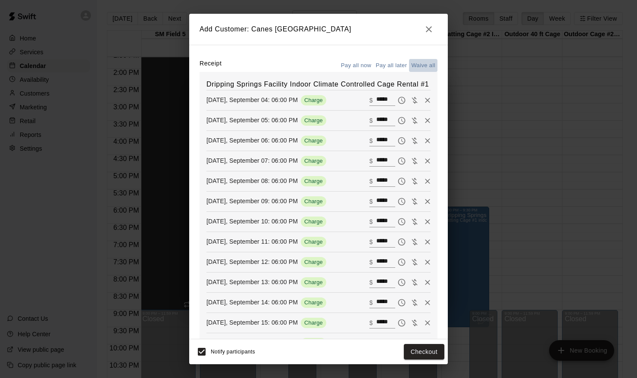
type input "*"
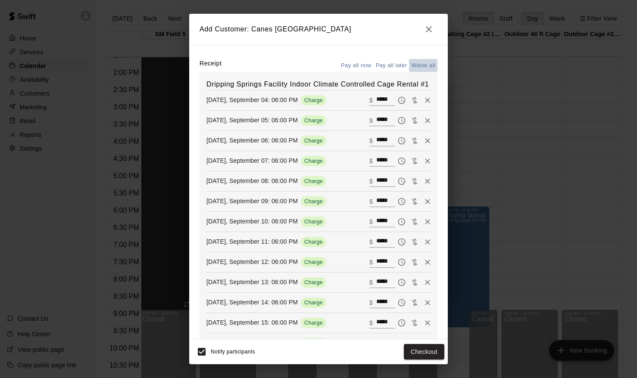
type input "*"
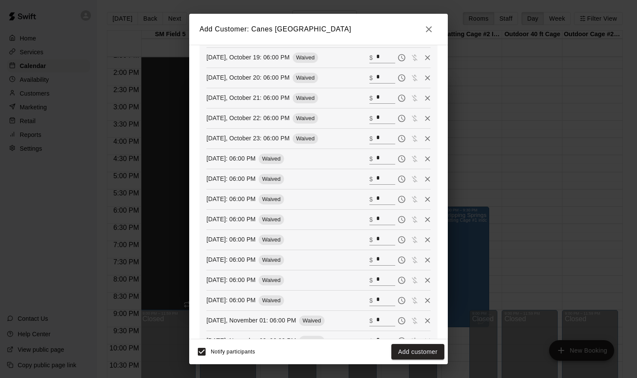
scroll to position [1202, 0]
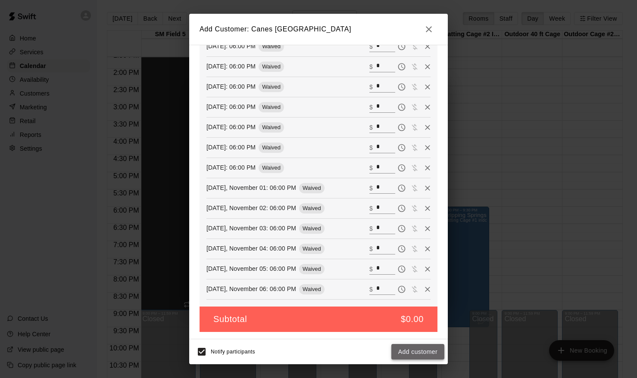
click at [411, 353] on button "Add customer" at bounding box center [417, 352] width 53 height 16
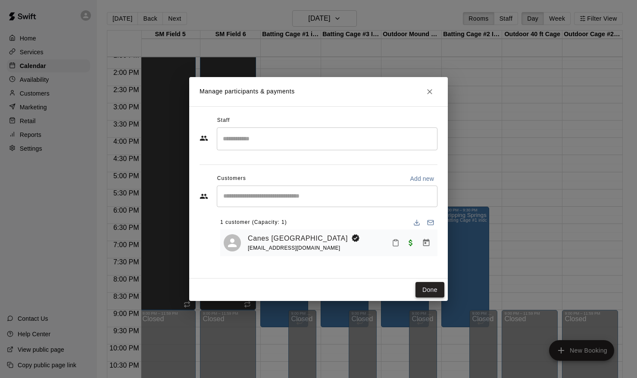
click at [422, 296] on button "Done" at bounding box center [429, 290] width 29 height 16
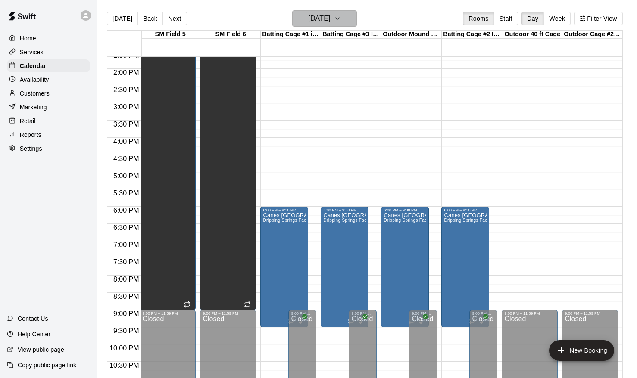
click at [330, 17] on h6 "[DATE]" at bounding box center [319, 18] width 22 height 12
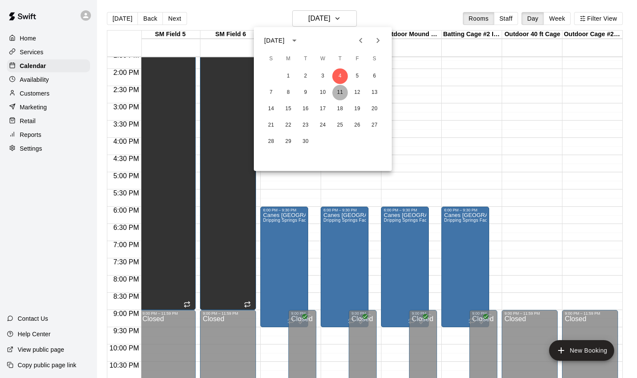
click at [343, 89] on button "11" at bounding box center [340, 93] width 16 height 16
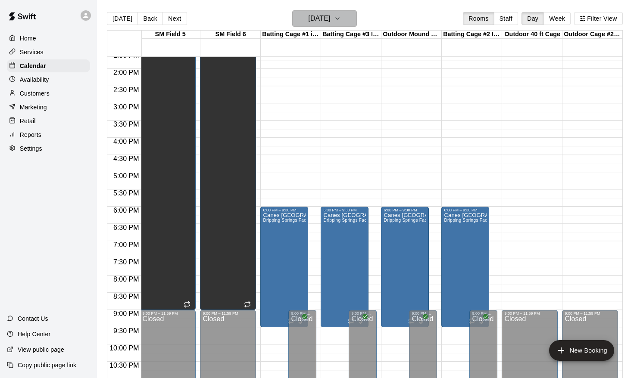
click at [330, 19] on h6 "[DATE]" at bounding box center [319, 18] width 22 height 12
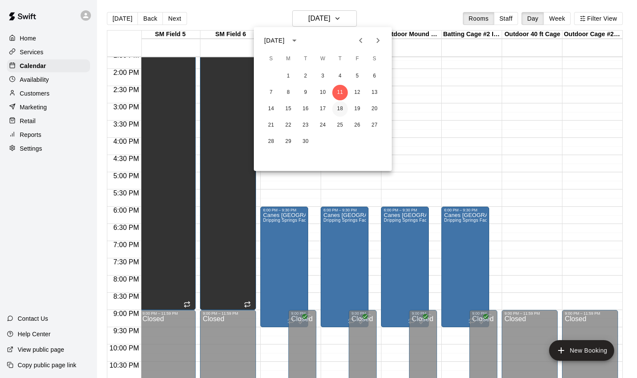
click at [338, 113] on button "18" at bounding box center [340, 109] width 16 height 16
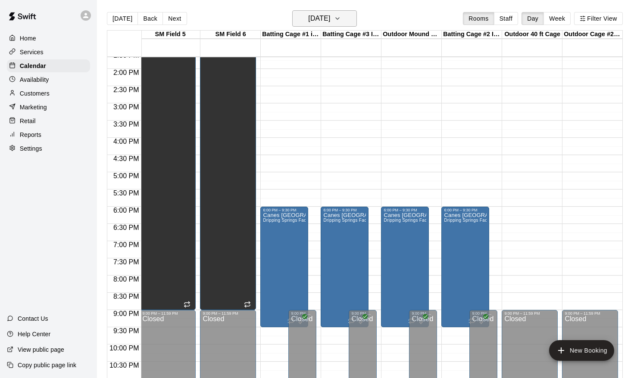
click at [329, 15] on h6 "[DATE]" at bounding box center [319, 18] width 22 height 12
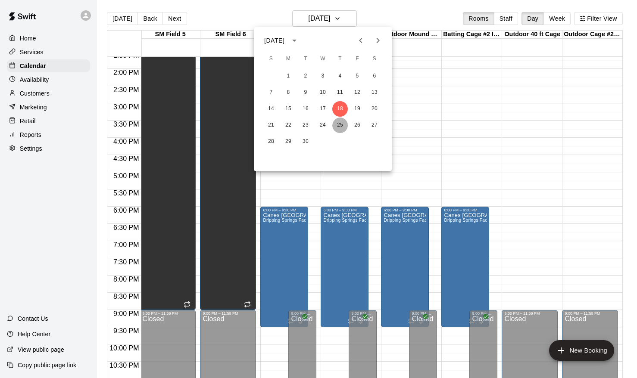
click at [340, 122] on button "25" at bounding box center [340, 126] width 16 height 16
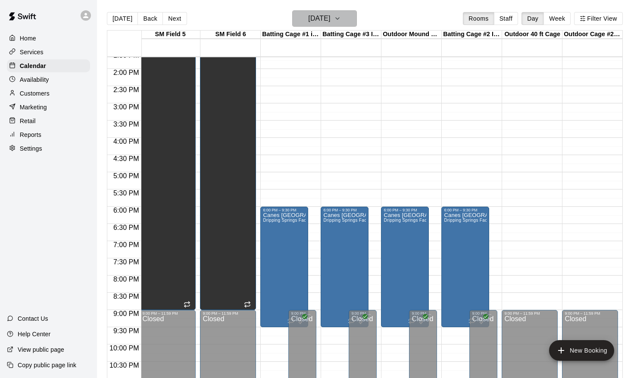
click at [330, 20] on h6 "[DATE]" at bounding box center [319, 18] width 22 height 12
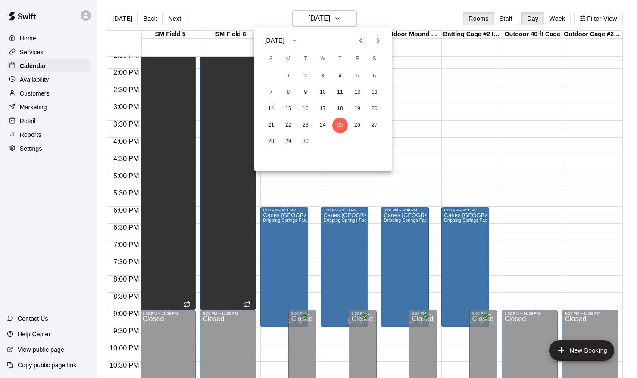
click at [380, 37] on icon "Next month" at bounding box center [378, 40] width 10 height 10
click at [341, 77] on button "2" at bounding box center [340, 77] width 16 height 16
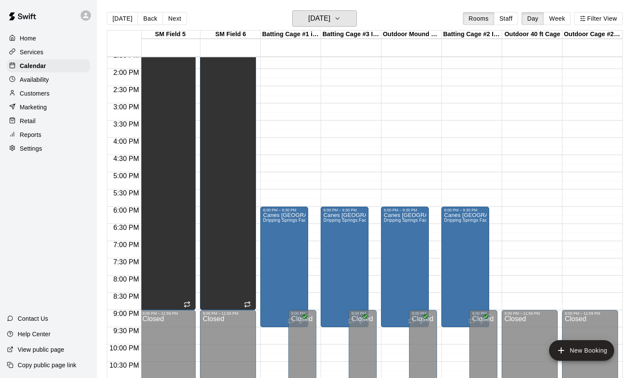
click at [339, 19] on icon "button" at bounding box center [337, 19] width 3 height 2
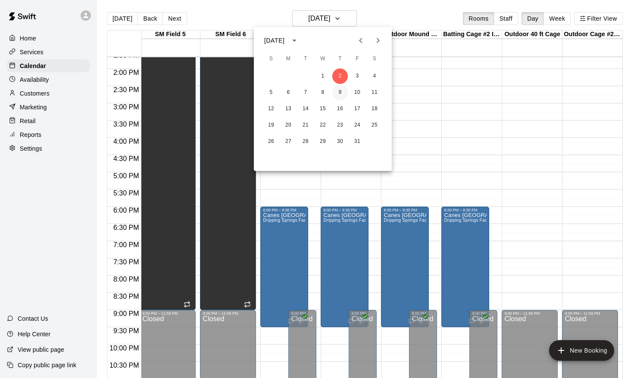
click at [336, 99] on button "9" at bounding box center [340, 93] width 16 height 16
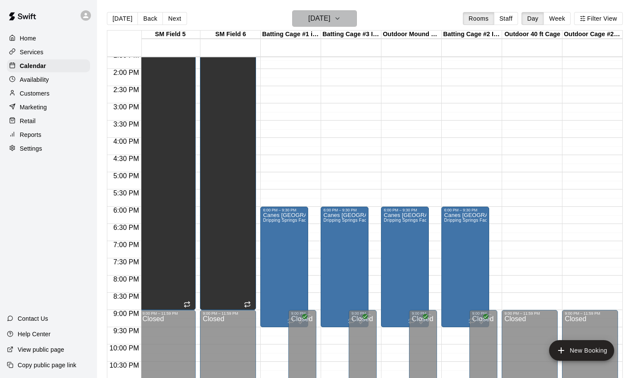
click at [352, 25] on button "[DATE]" at bounding box center [324, 18] width 65 height 16
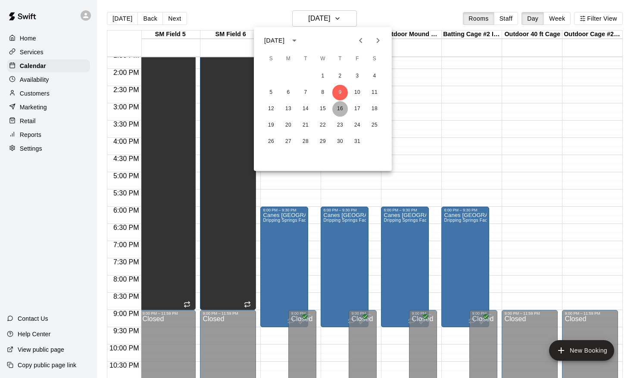
click at [333, 113] on button "16" at bounding box center [340, 109] width 16 height 16
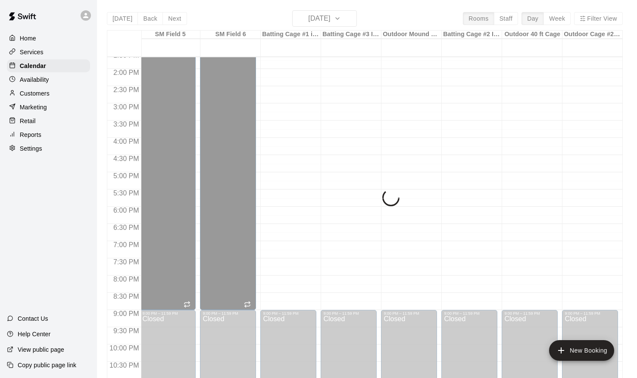
click at [350, 17] on div "[DATE] Back [DATE][DATE] Rooms Staff Day Week Filter View SM Field 4 16 Thu SM …" at bounding box center [365, 199] width 516 height 378
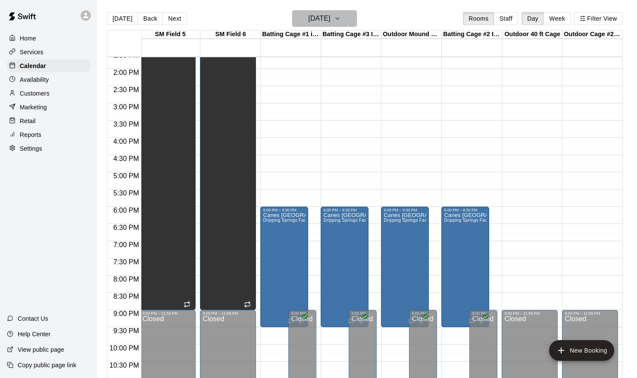
click at [339, 19] on icon "button" at bounding box center [337, 19] width 3 height 2
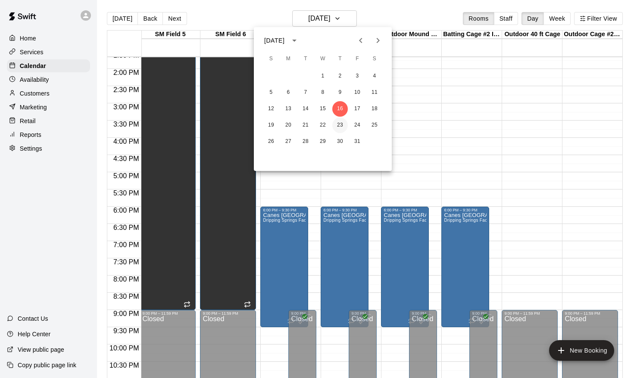
click at [339, 131] on button "23" at bounding box center [340, 126] width 16 height 16
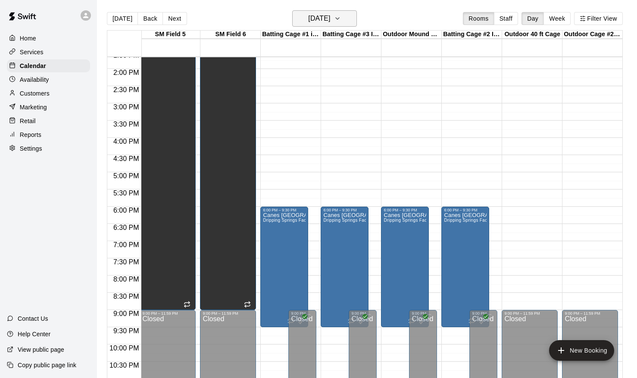
click at [341, 17] on icon "button" at bounding box center [337, 18] width 7 height 10
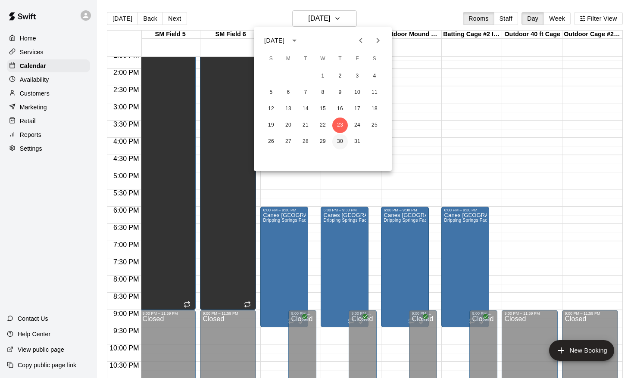
click at [338, 137] on button "30" at bounding box center [340, 142] width 16 height 16
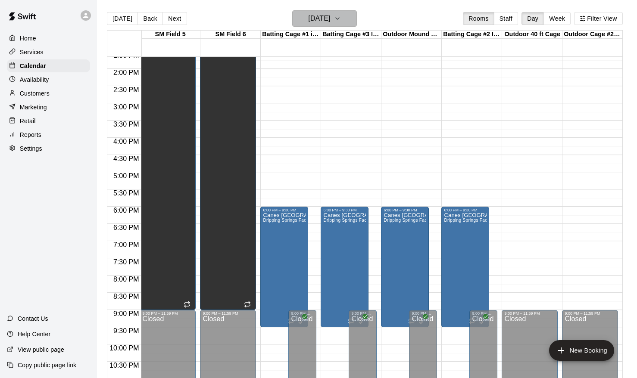
click at [346, 22] on button "[DATE]" at bounding box center [324, 18] width 65 height 16
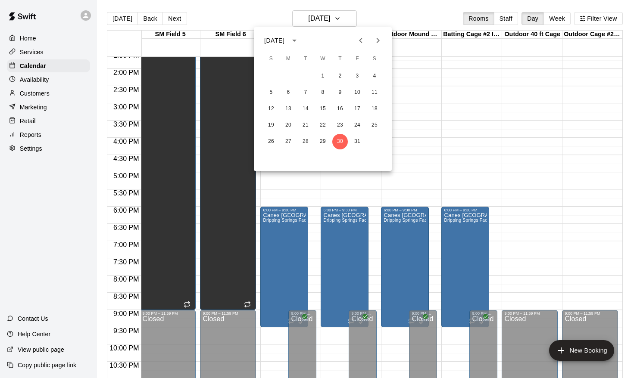
click at [367, 42] on button "Previous month" at bounding box center [360, 40] width 17 height 17
click at [377, 40] on icon "Next month" at bounding box center [378, 40] width 10 height 10
click at [440, 102] on div at bounding box center [318, 189] width 637 height 378
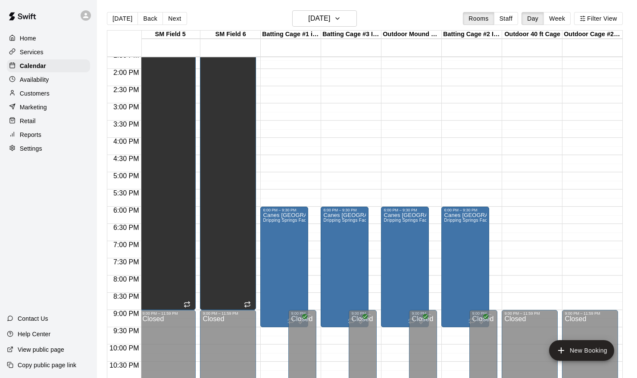
click at [369, 147] on div "12:00 AM – 9:00 AM Closed 6:00 PM – 9:30 PM Canes [GEOGRAPHIC_DATA] Facility In…" at bounding box center [349, -1] width 56 height 827
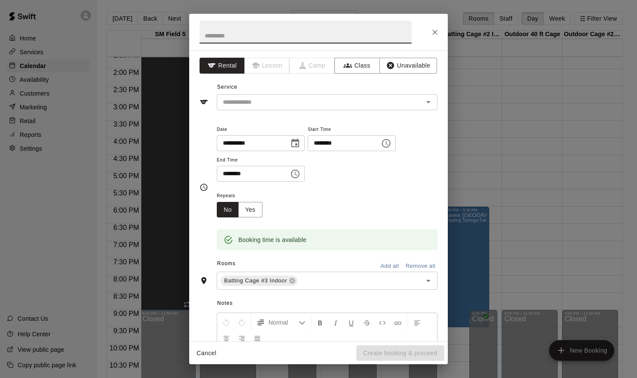
click at [437, 31] on icon "Close" at bounding box center [434, 32] width 9 height 9
